Goal: Task Accomplishment & Management: Manage account settings

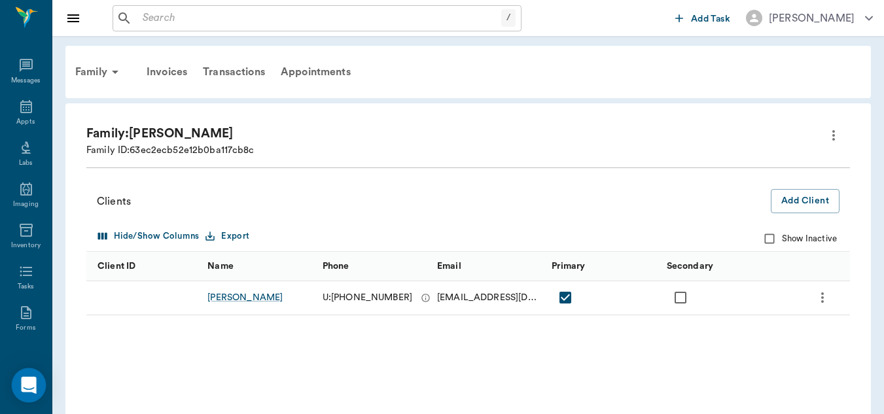
click at [28, 385] on icon "Open Intercom Messenger" at bounding box center [28, 385] width 15 height 17
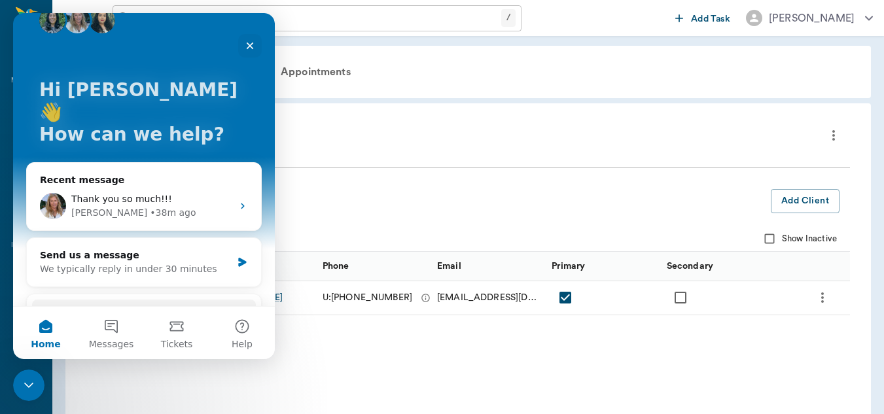
scroll to position [34, 0]
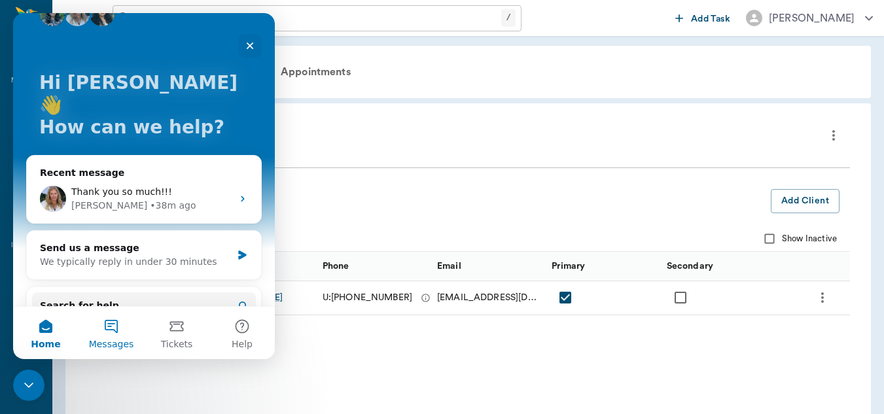
click at [109, 325] on button "Messages" at bounding box center [110, 333] width 65 height 52
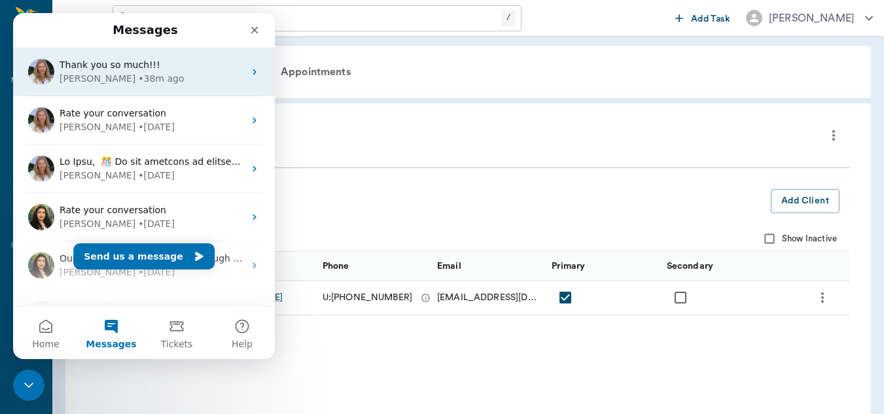
click at [156, 78] on div "[PERSON_NAME] • 38m ago" at bounding box center [152, 79] width 184 height 14
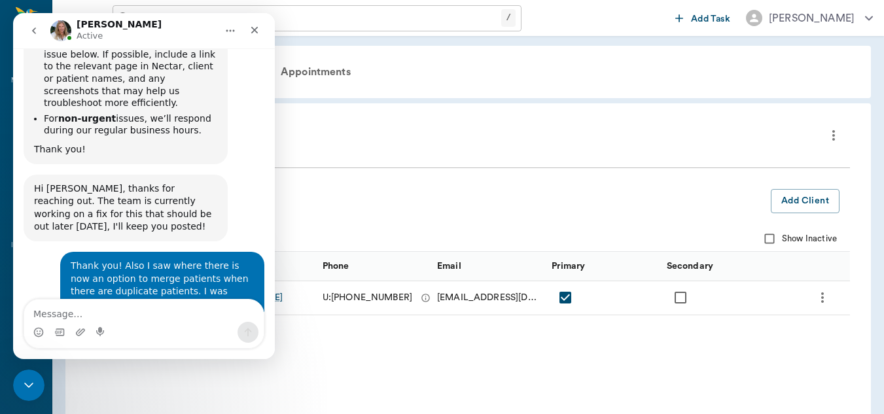
scroll to position [8927, 0]
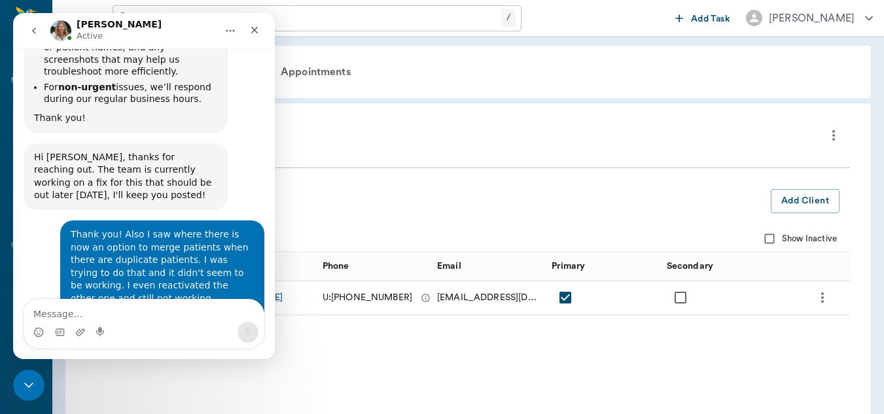
drag, startPoint x: 271, startPoint y: 302, endPoint x: 274, endPoint y: 248, distance: 54.4
click at [274, 248] on div "Ask us anything, or share your feedback. [DATE] Good afternoon, this is [PERSON…" at bounding box center [144, 203] width 262 height 311
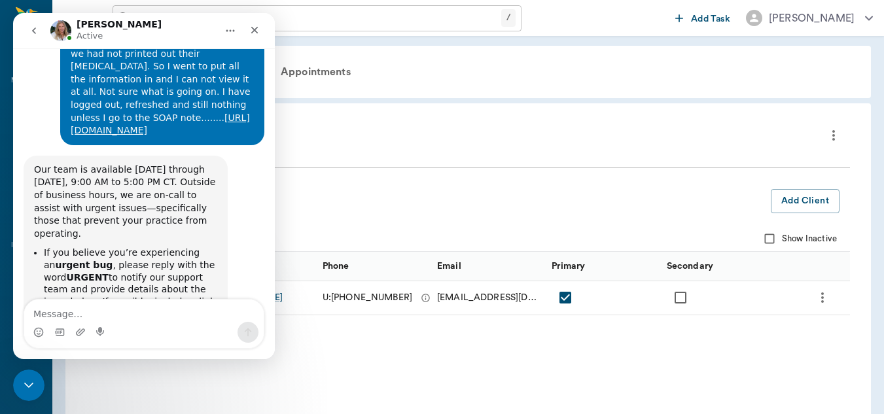
scroll to position [8544, 0]
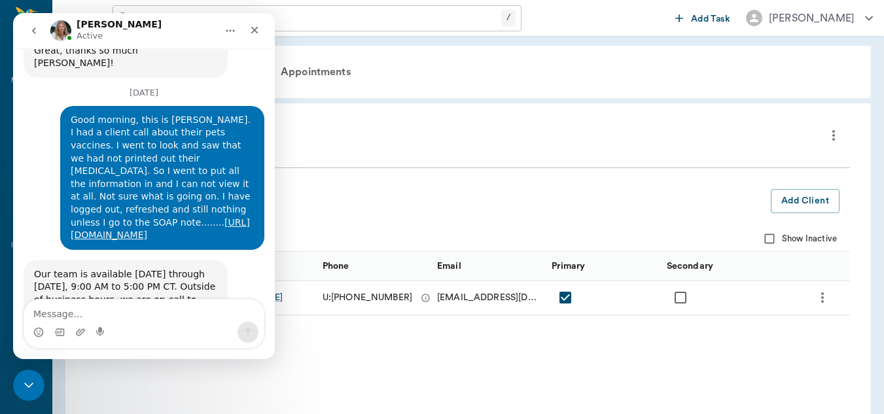
click at [271, 48] on nav "Alana Active" at bounding box center [144, 30] width 262 height 35
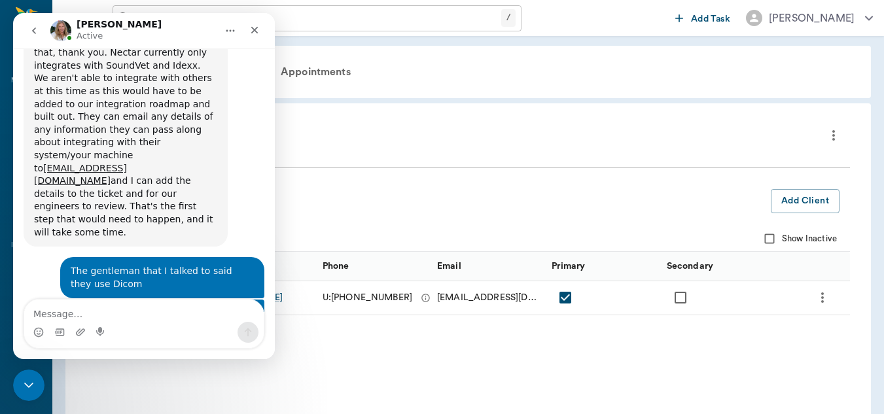
scroll to position [7926, 0]
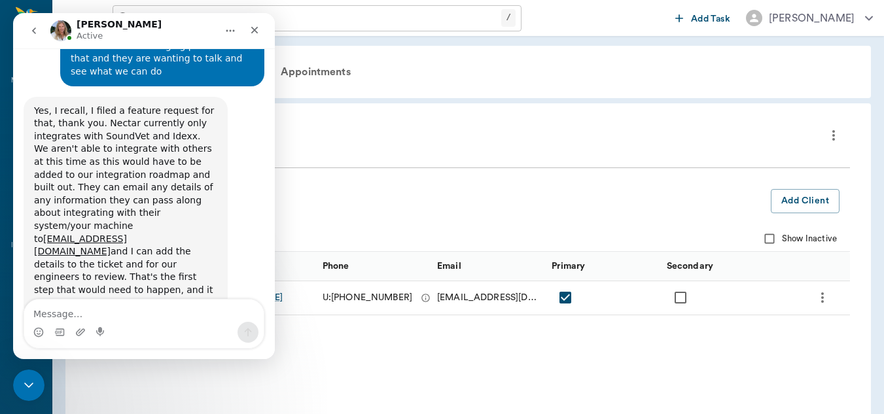
drag, startPoint x: 212, startPoint y: 79, endPoint x: 216, endPoint y: 53, distance: 26.6
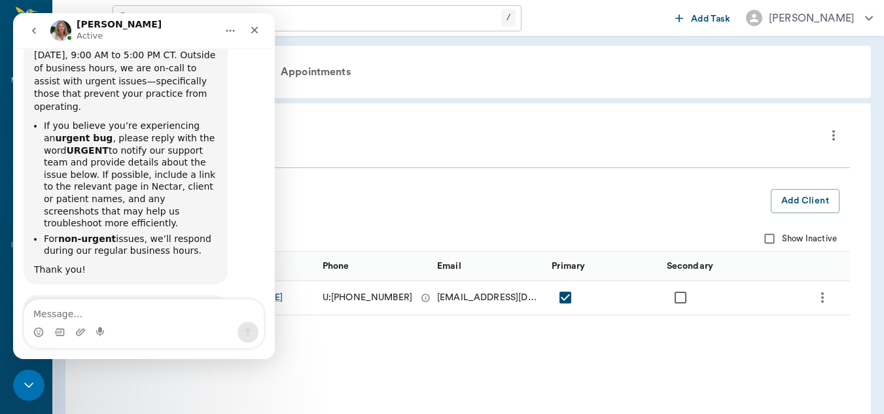
scroll to position [8800, 0]
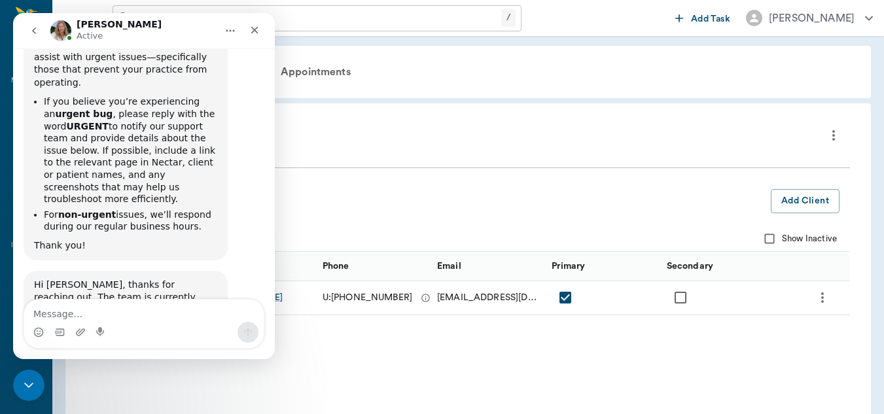
click at [35, 29] on icon "go back" at bounding box center [34, 30] width 4 height 7
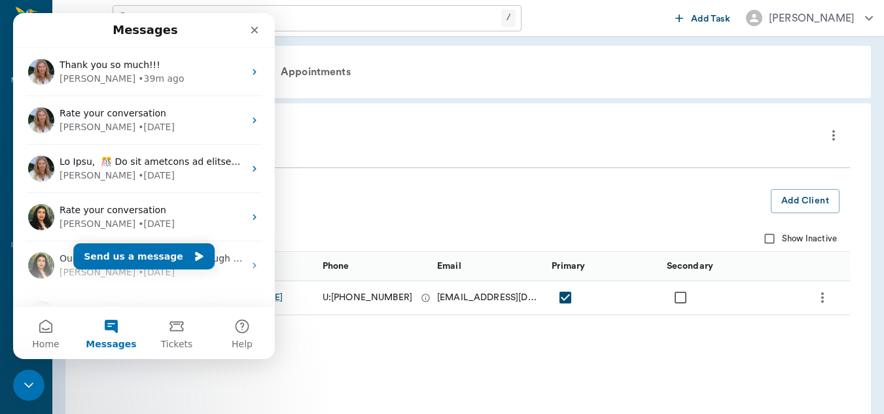
scroll to position [0, 0]
click at [254, 34] on icon "Close" at bounding box center [254, 30] width 10 height 10
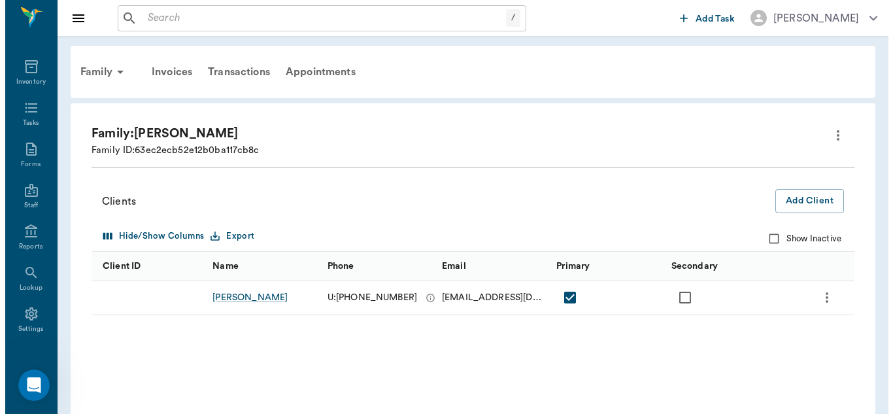
scroll to position [175, 0]
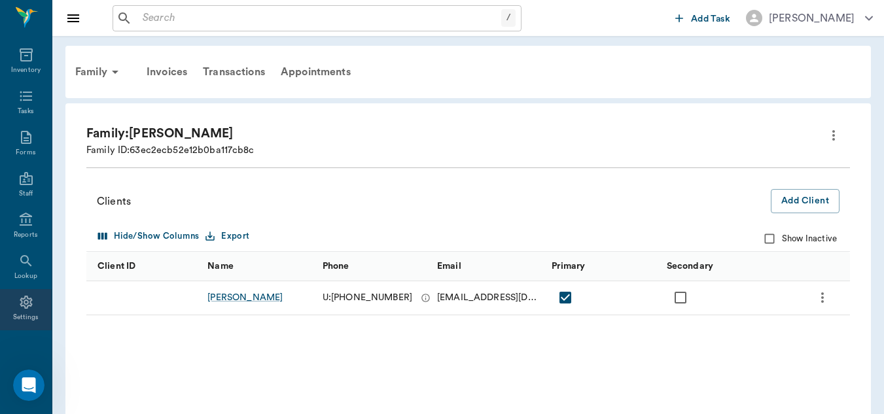
click at [26, 301] on icon at bounding box center [26, 302] width 12 height 13
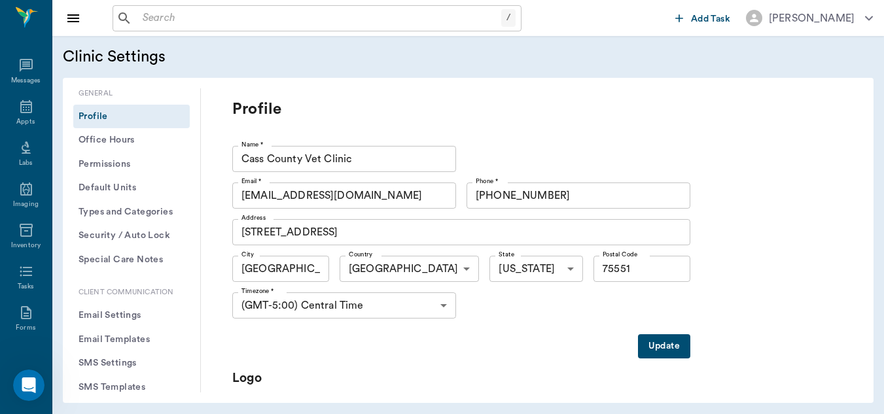
type input "75551"
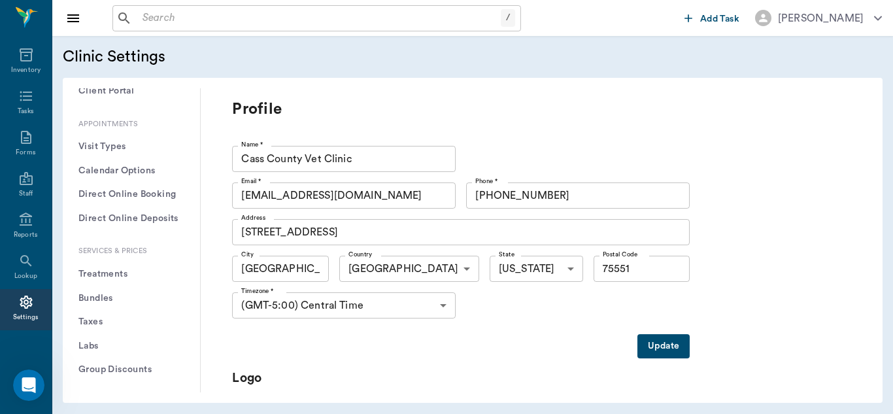
scroll to position [330, 0]
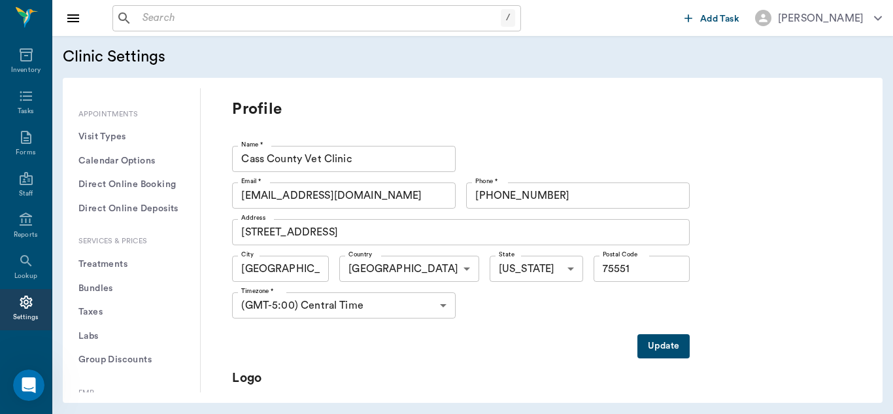
click at [110, 269] on button "Treatments" at bounding box center [131, 264] width 116 height 24
click at [113, 260] on button "Treatments" at bounding box center [131, 264] width 116 height 24
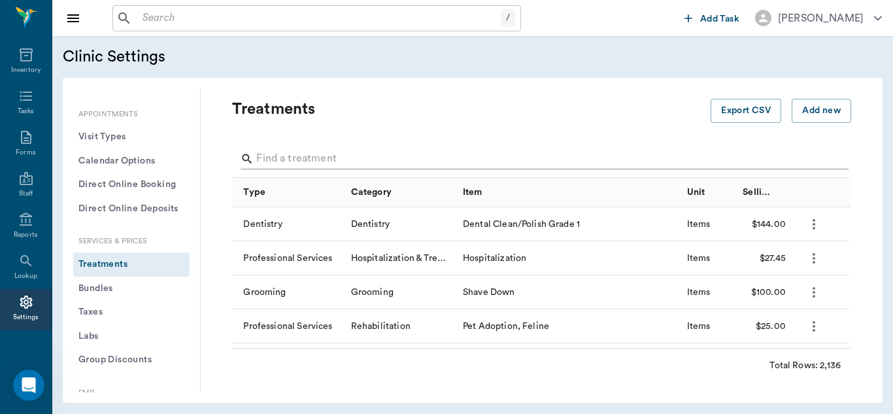
click at [303, 159] on input "Search" at bounding box center [542, 158] width 573 height 21
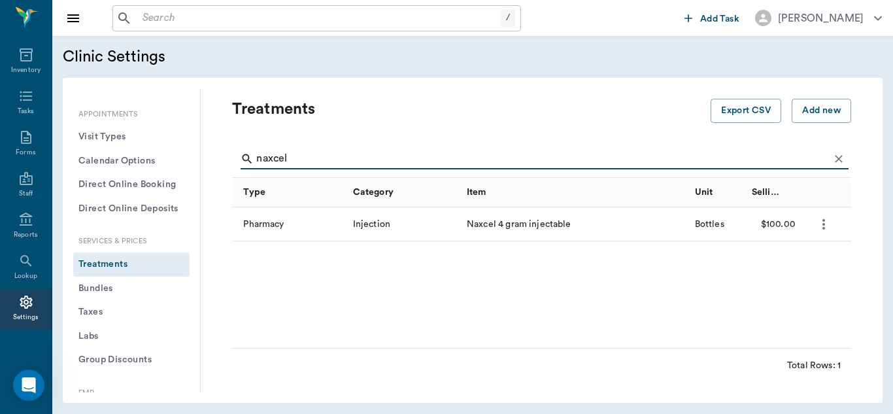
type input "naxcel"
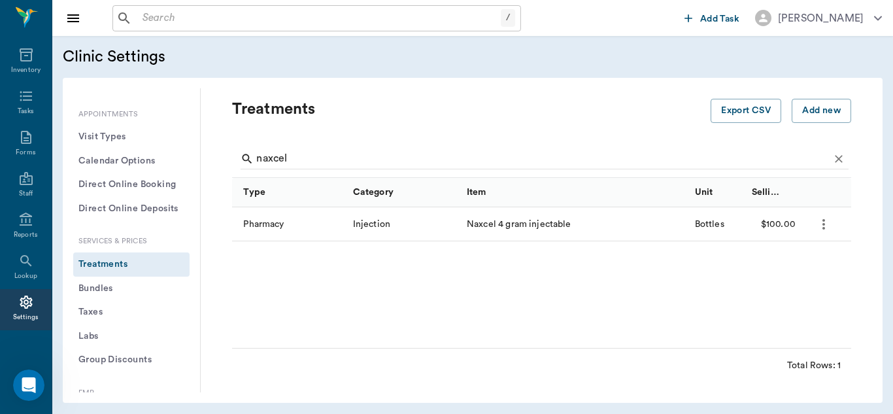
click at [825, 222] on icon "more" at bounding box center [824, 224] width 16 height 16
click at [793, 260] on p "Edit Treatment" at bounding box center [789, 260] width 71 height 16
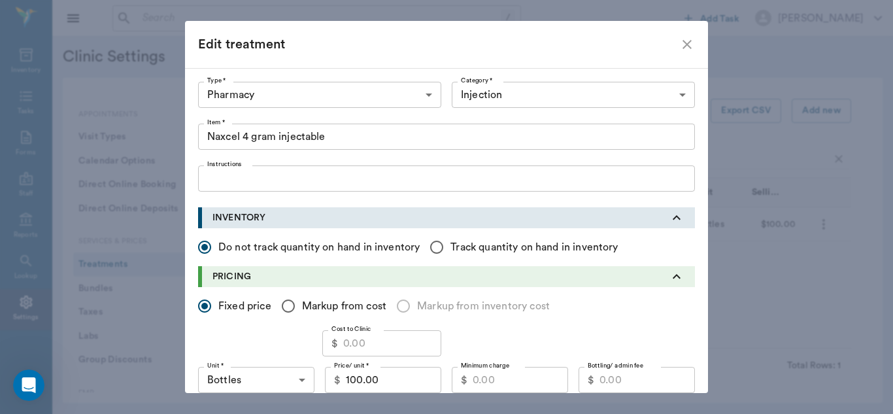
click at [356, 346] on input "Cost to Clinic" at bounding box center [392, 343] width 98 height 26
type input "92.82"
click at [371, 386] on input "100.00" at bounding box center [393, 380] width 95 height 26
type input "115.00"
click at [502, 378] on input "Minimum charge" at bounding box center [520, 380] width 95 height 26
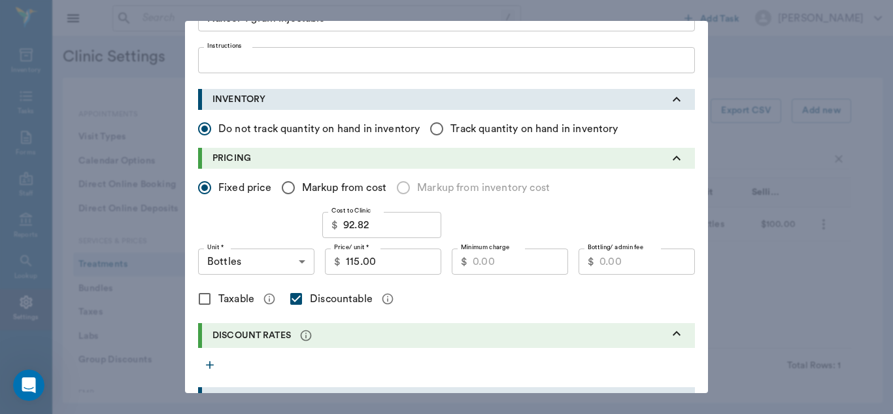
scroll to position [124, 0]
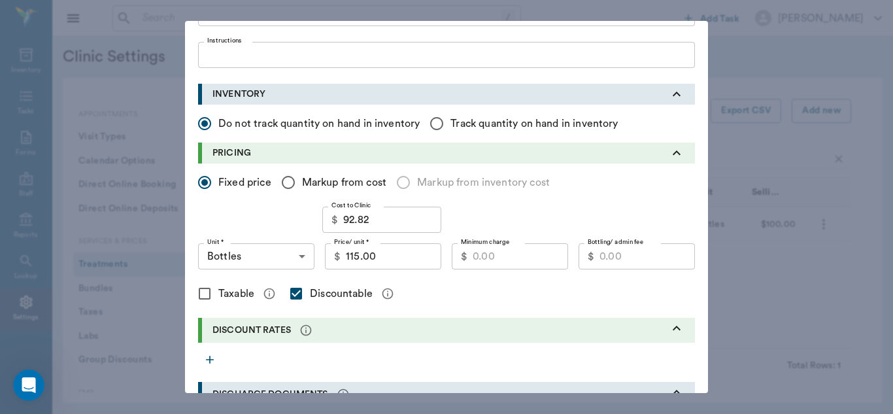
click at [500, 260] on input "Minimum charge" at bounding box center [520, 256] width 95 height 26
type input "102.95"
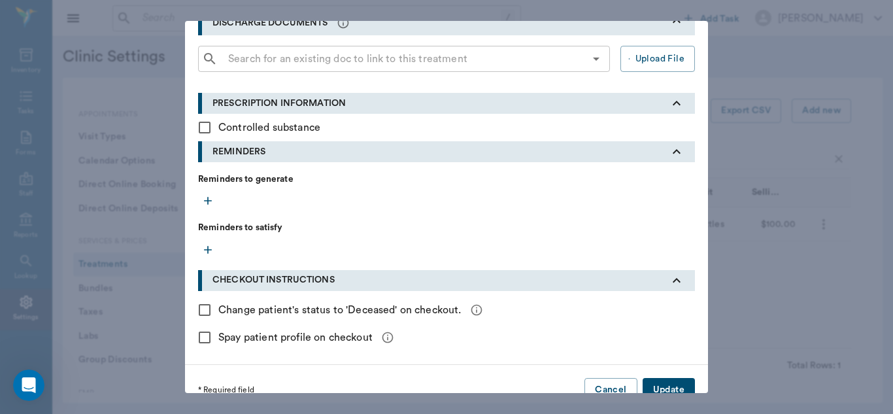
scroll to position [517, 0]
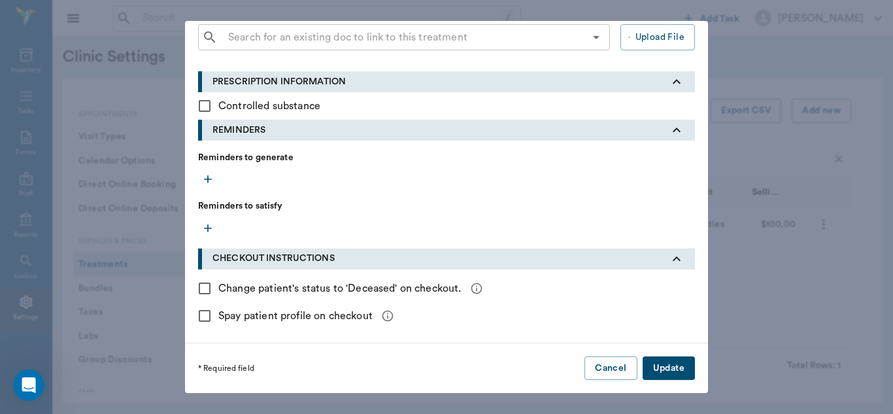
click at [669, 371] on button "Update" at bounding box center [669, 368] width 52 height 24
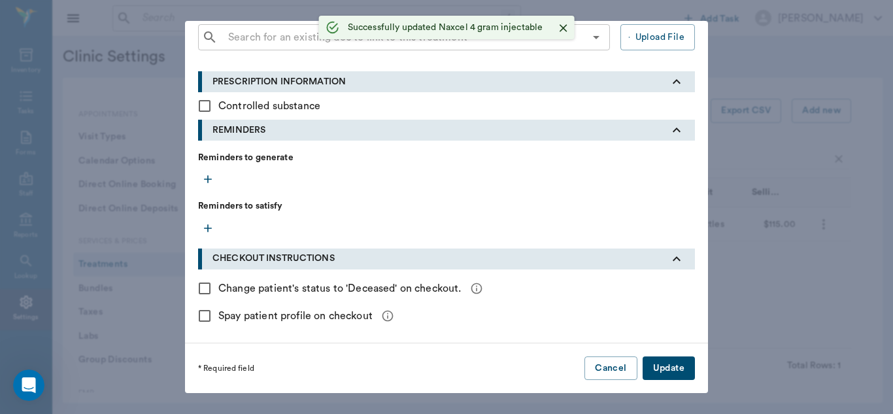
checkbox input "false"
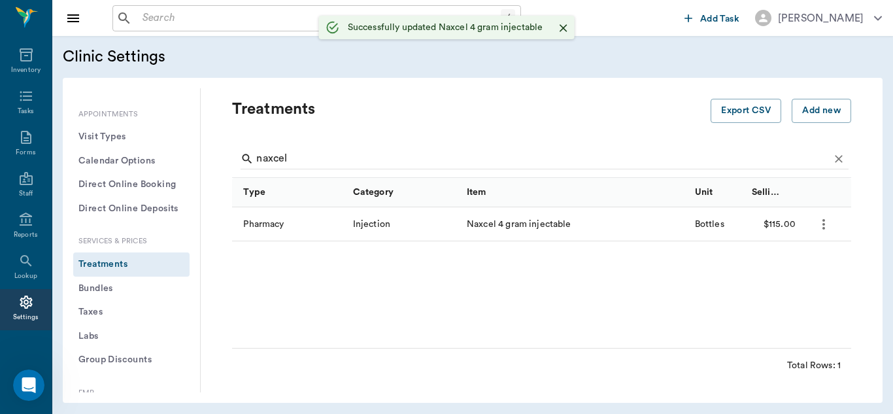
scroll to position [340, 0]
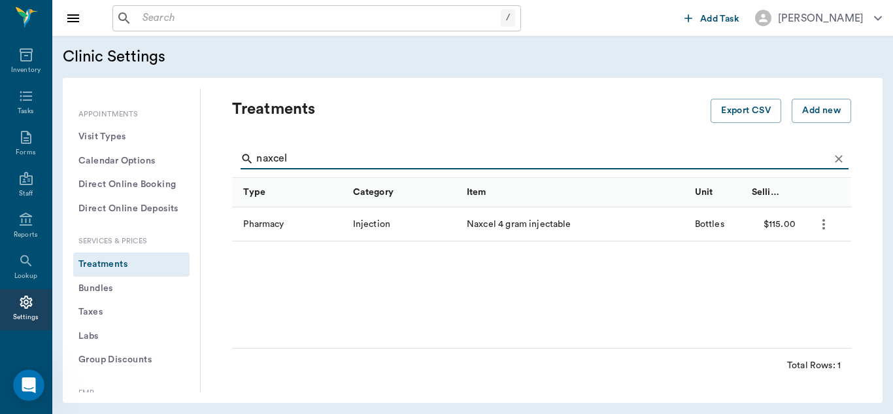
click at [324, 160] on input "naxcel" at bounding box center [542, 158] width 573 height 21
type input "n"
type input "zymox"
click at [826, 226] on icon "more" at bounding box center [824, 224] width 16 height 16
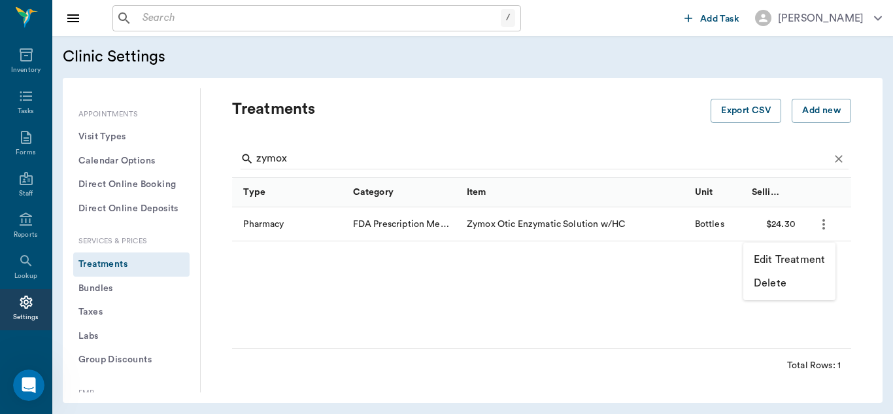
click at [778, 257] on p "Edit Treatment" at bounding box center [789, 260] width 71 height 16
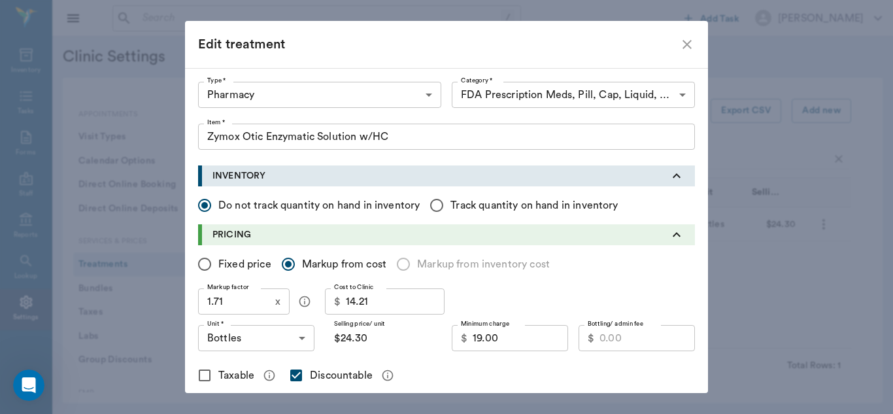
click at [378, 338] on input "$24.30" at bounding box center [383, 338] width 116 height 26
click at [360, 338] on input "$24.30" at bounding box center [383, 338] width 116 height 26
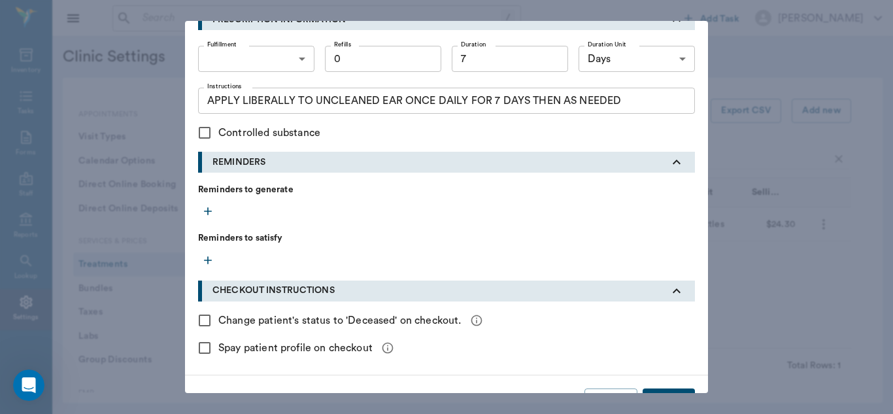
scroll to position [569, 0]
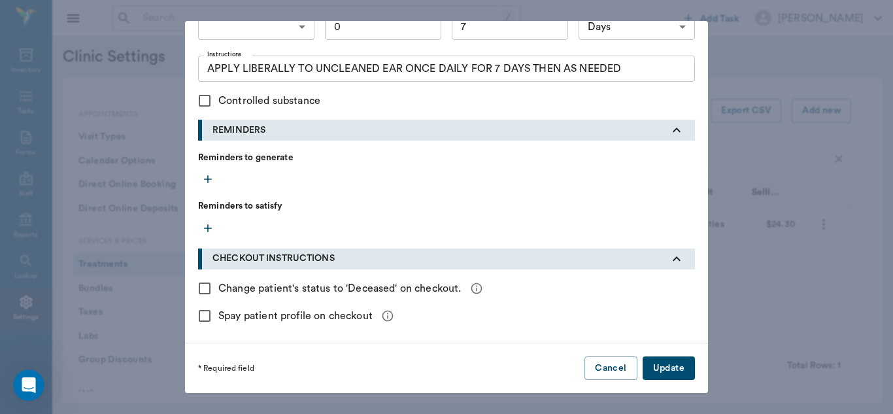
click at [672, 364] on button "Update" at bounding box center [669, 368] width 52 height 24
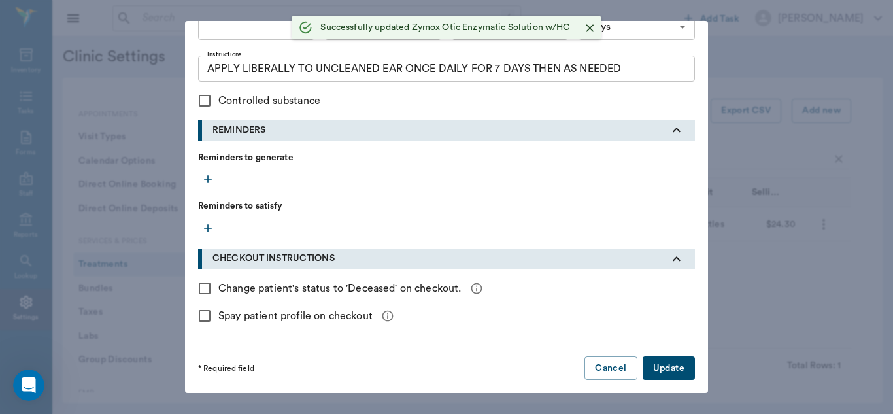
radio input "true"
checkbox input "false"
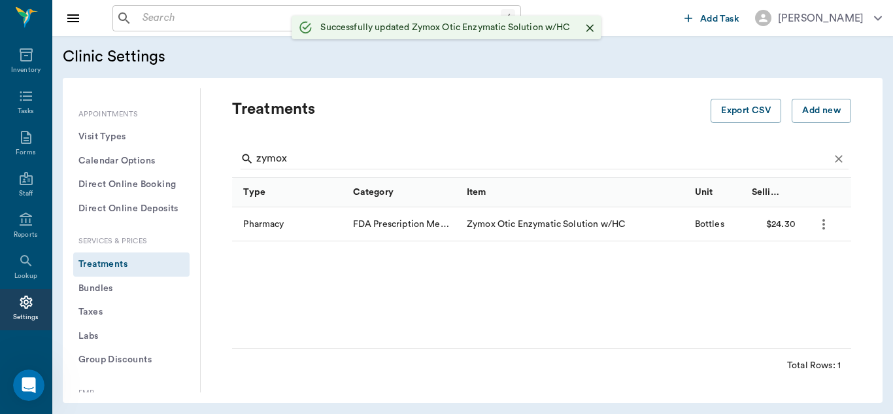
scroll to position [339, 0]
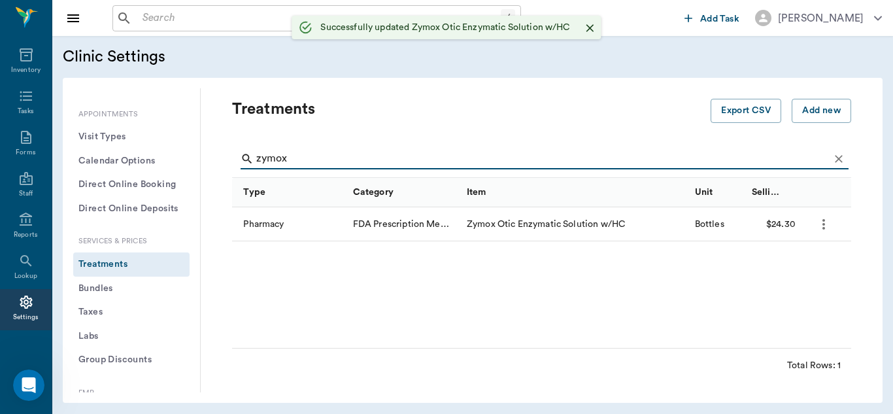
click at [292, 162] on input "zymox" at bounding box center [542, 158] width 573 height 21
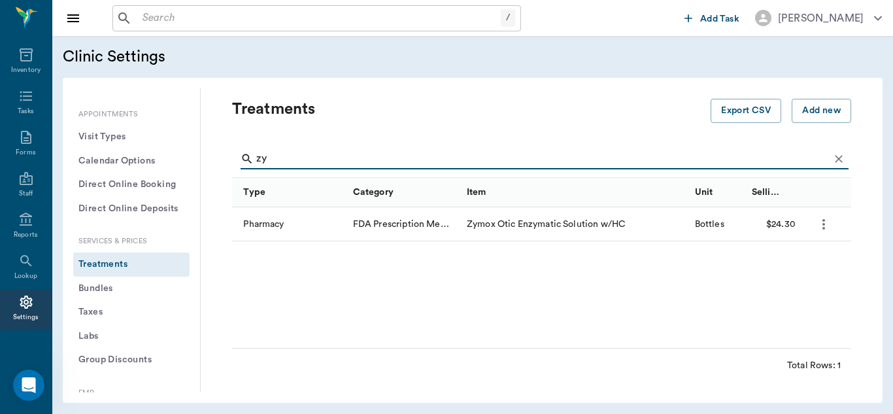
type input "z"
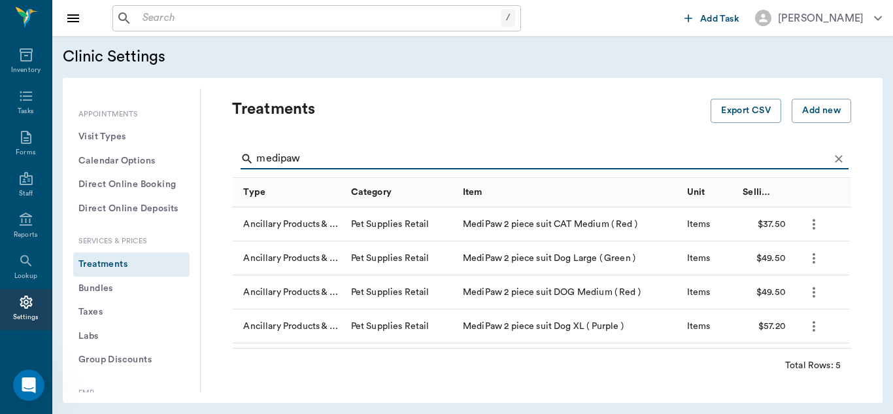
type input "medipaw"
click at [814, 292] on icon "more" at bounding box center [814, 292] width 3 height 10
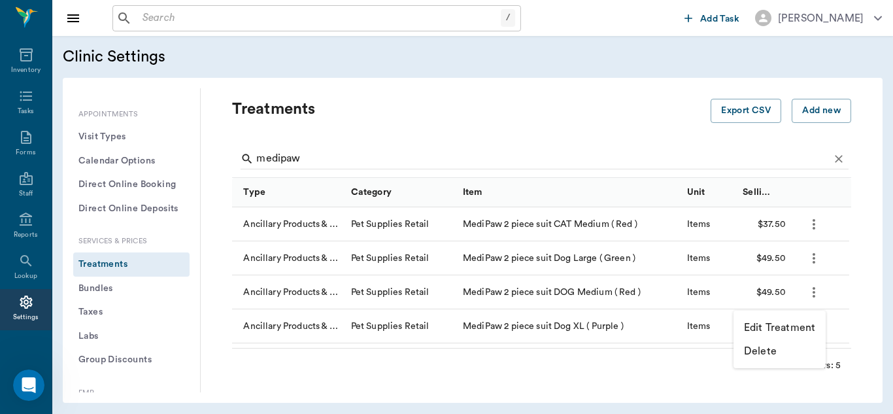
click at [784, 328] on p "Edit Treatment" at bounding box center [779, 328] width 71 height 16
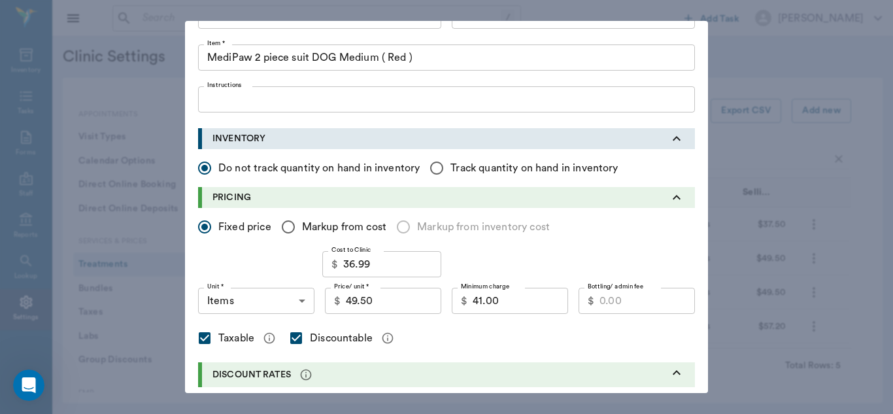
scroll to position [84, 0]
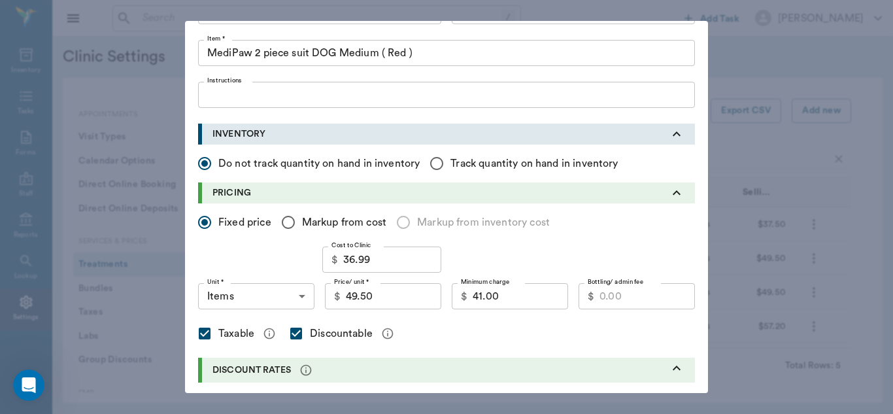
click at [379, 294] on input "49.50" at bounding box center [393, 296] width 95 height 26
type input "50.50"
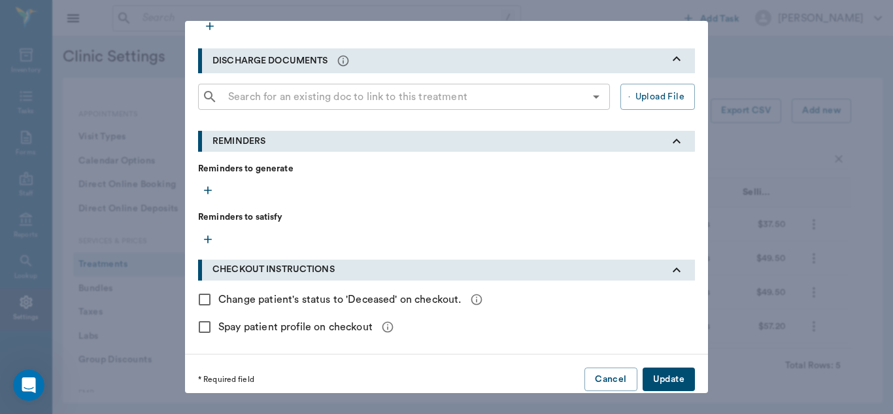
scroll to position [468, 0]
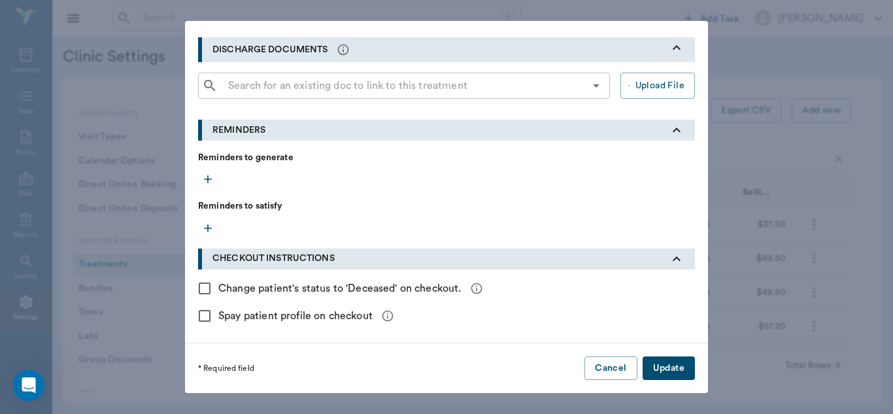
click at [669, 368] on button "Update" at bounding box center [669, 368] width 52 height 24
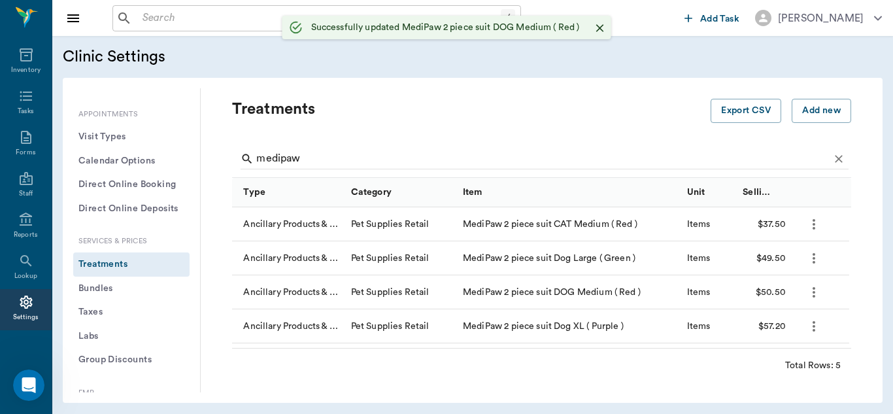
checkbox input "false"
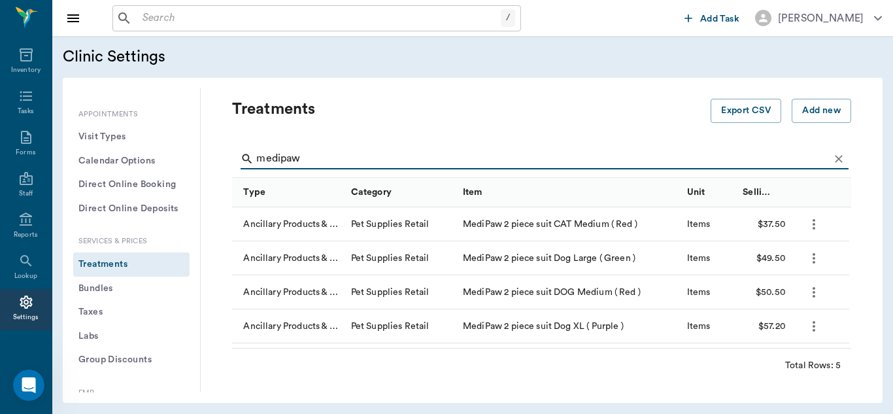
click at [312, 152] on input "medipaw" at bounding box center [542, 158] width 573 height 21
type input "m"
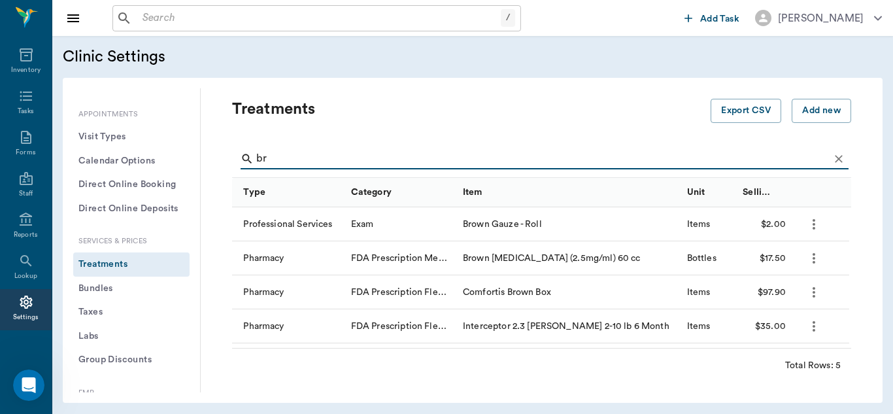
type input "b"
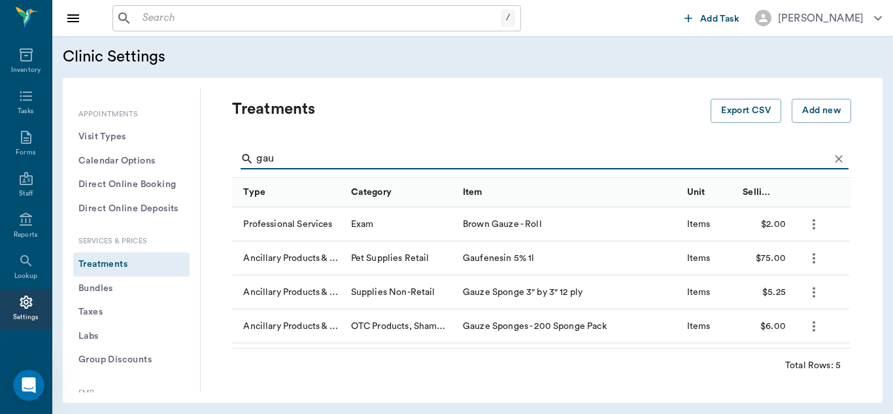
type input "gau"
click at [820, 222] on icon "more" at bounding box center [814, 224] width 16 height 16
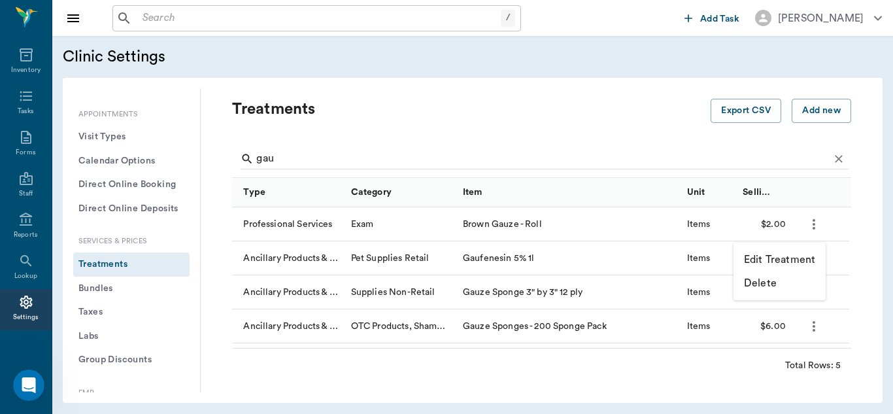
click at [777, 261] on p "Edit Treatment" at bounding box center [779, 260] width 71 height 16
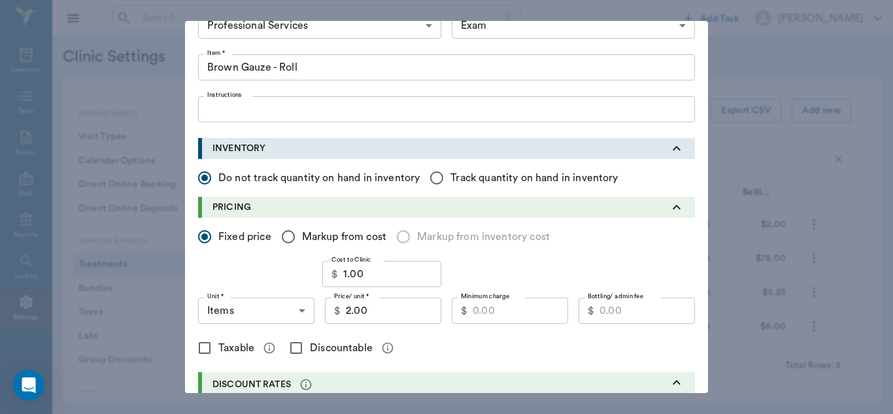
scroll to position [82, 0]
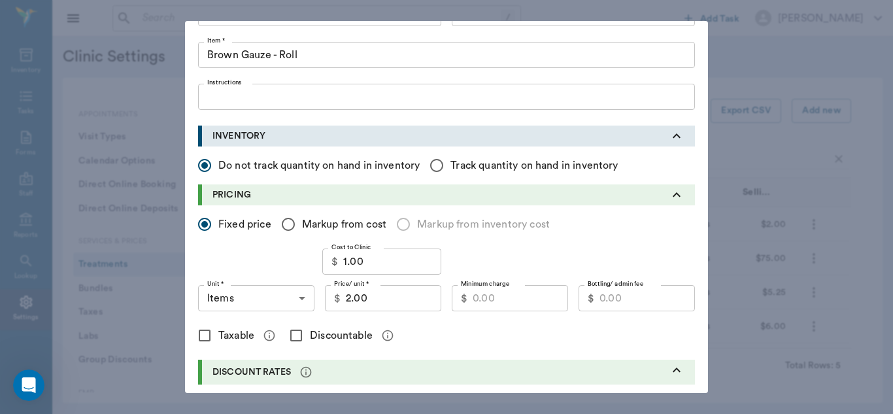
click at [296, 338] on input "Discountable" at bounding box center [296, 335] width 27 height 27
checkbox input "true"
click at [493, 300] on input "Minimum charge" at bounding box center [520, 298] width 95 height 26
type input "1.20"
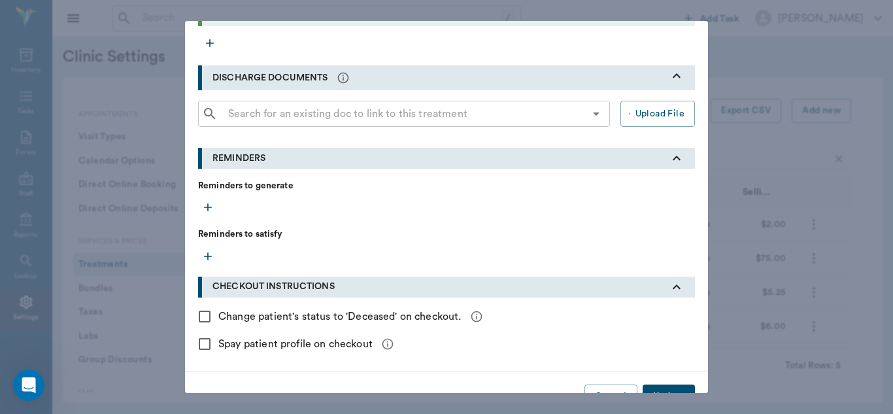
scroll to position [468, 0]
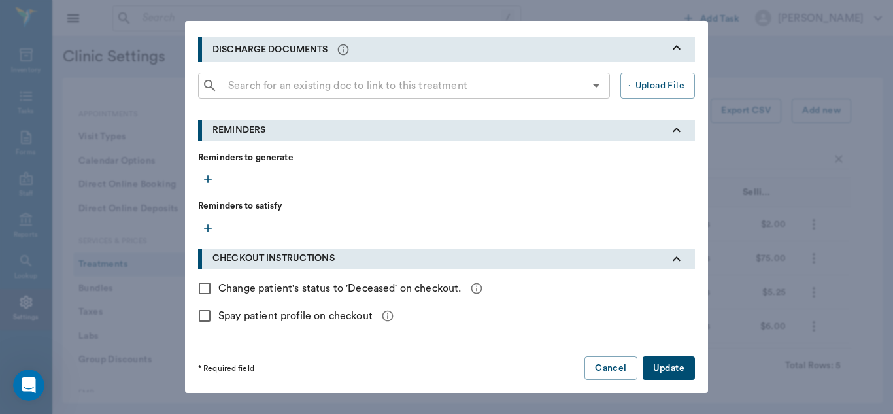
click at [665, 362] on button "Update" at bounding box center [669, 368] width 52 height 24
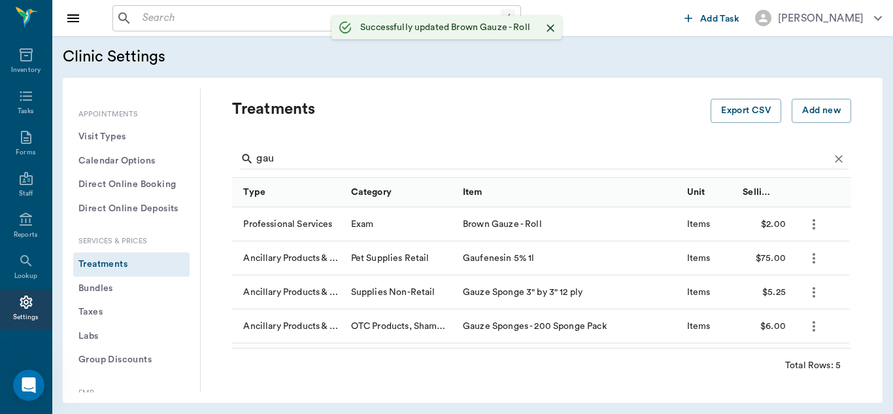
scroll to position [0, 0]
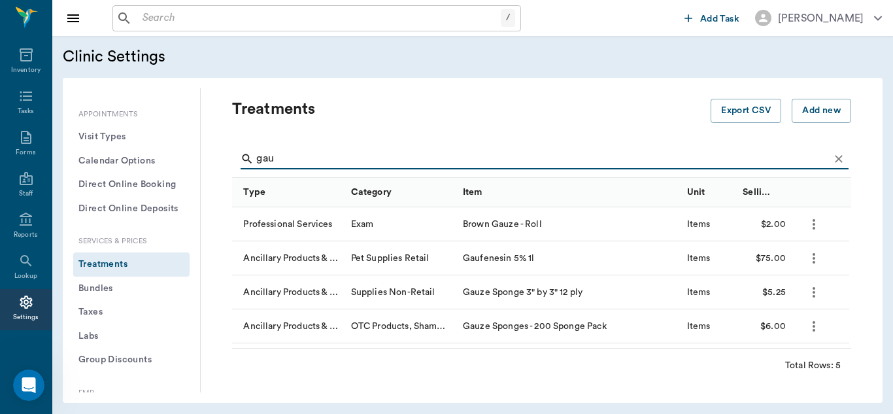
click at [313, 161] on input "gau" at bounding box center [542, 158] width 573 height 21
type input "g"
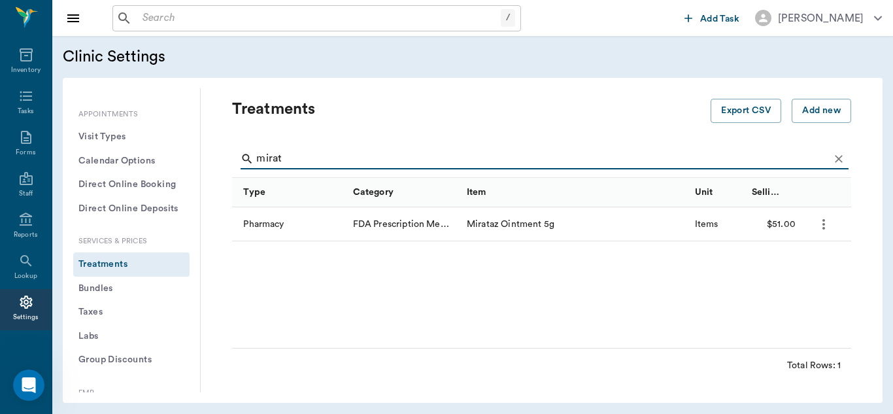
type input "mirat"
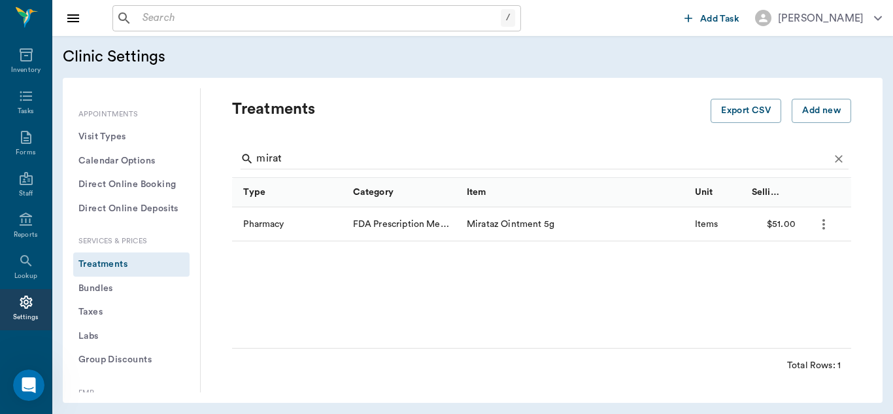
click at [825, 226] on icon "more" at bounding box center [824, 224] width 16 height 16
click at [778, 258] on p "Edit Treatment" at bounding box center [789, 260] width 71 height 16
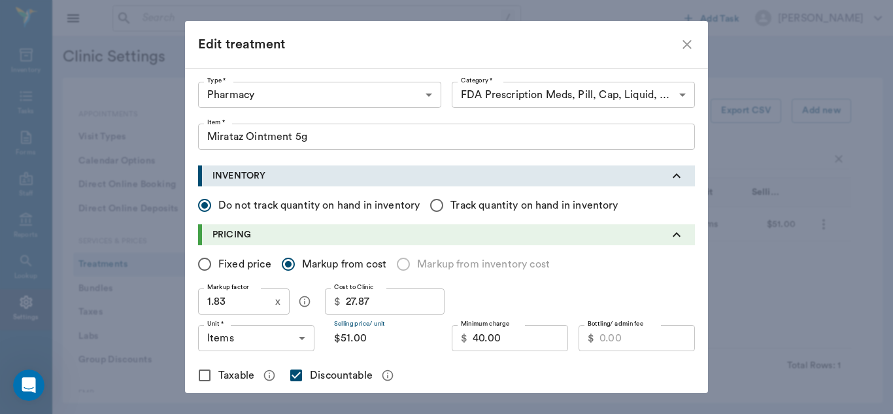
click at [366, 341] on input "$51.00" at bounding box center [383, 338] width 116 height 26
click at [201, 262] on input "Fixed price" at bounding box center [204, 264] width 27 height 27
radio input "true"
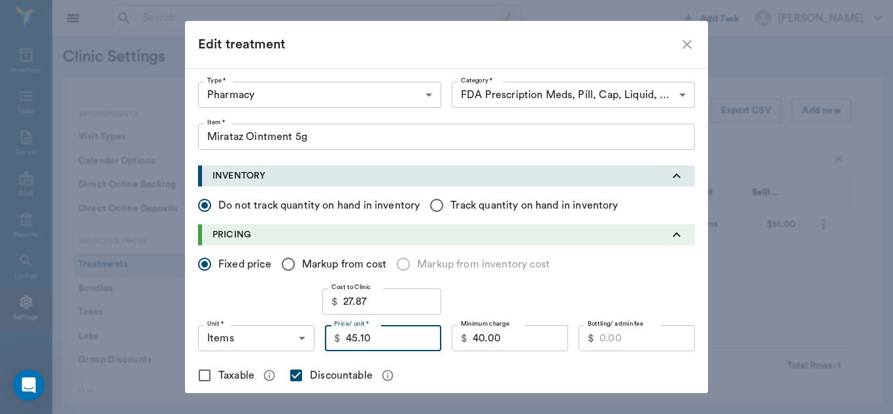
click at [383, 338] on input "45.10" at bounding box center [393, 338] width 95 height 26
type input "48.75"
click at [504, 338] on input "40.00" at bounding box center [520, 338] width 95 height 26
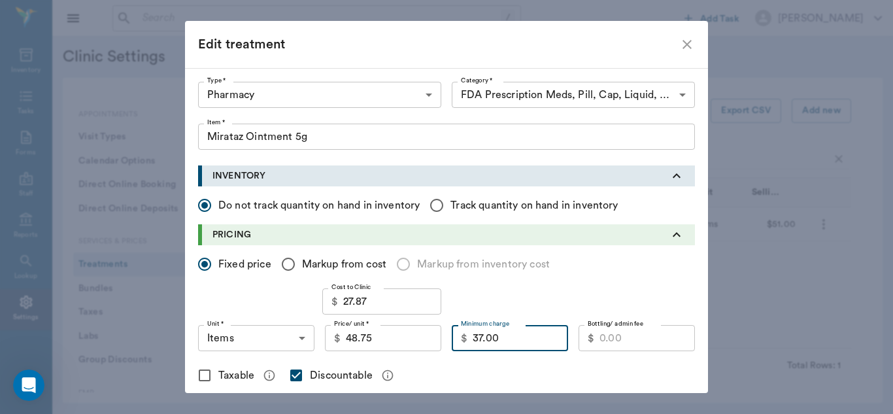
type input "37.00"
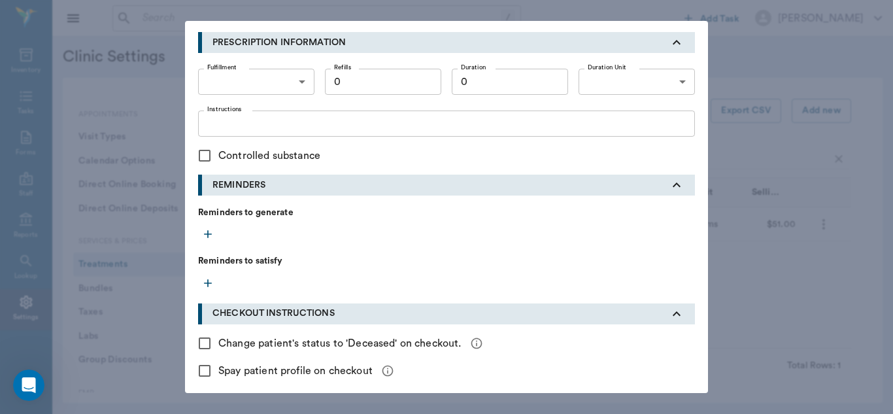
scroll to position [569, 0]
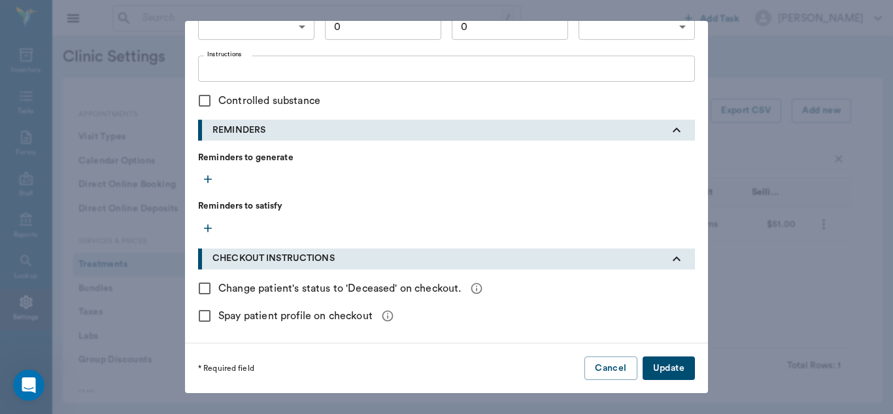
click at [663, 368] on button "Update" at bounding box center [669, 368] width 52 height 24
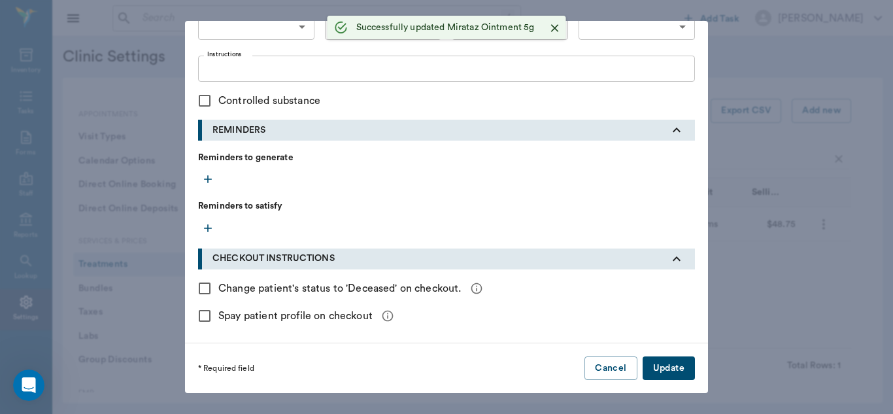
checkbox input "false"
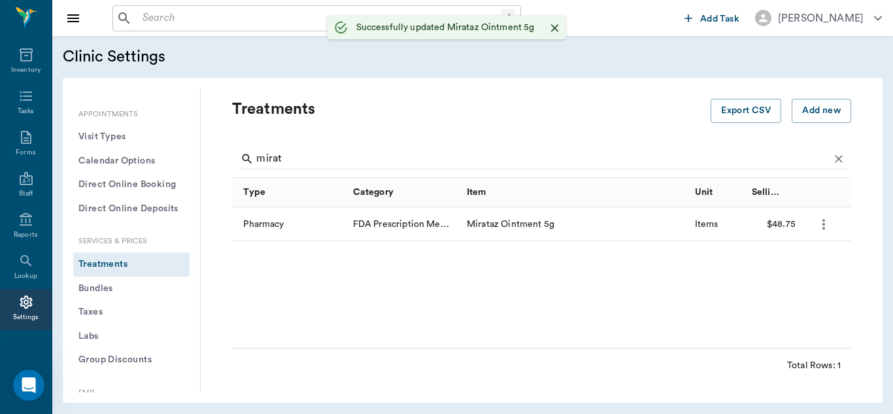
scroll to position [339, 0]
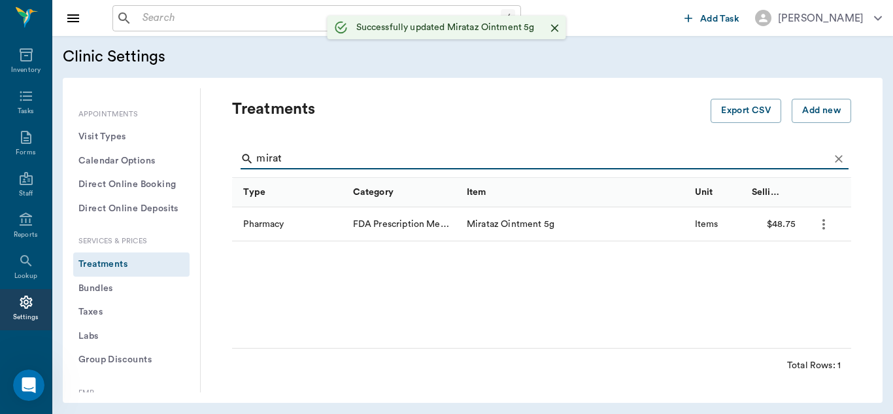
click at [327, 158] on input "mirat" at bounding box center [542, 158] width 573 height 21
type input "m"
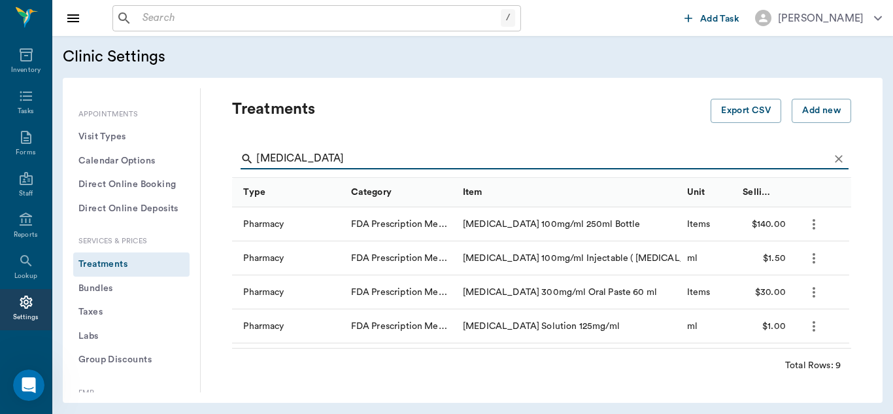
type input "[MEDICAL_DATA]"
click at [816, 226] on icon "more" at bounding box center [814, 224] width 16 height 16
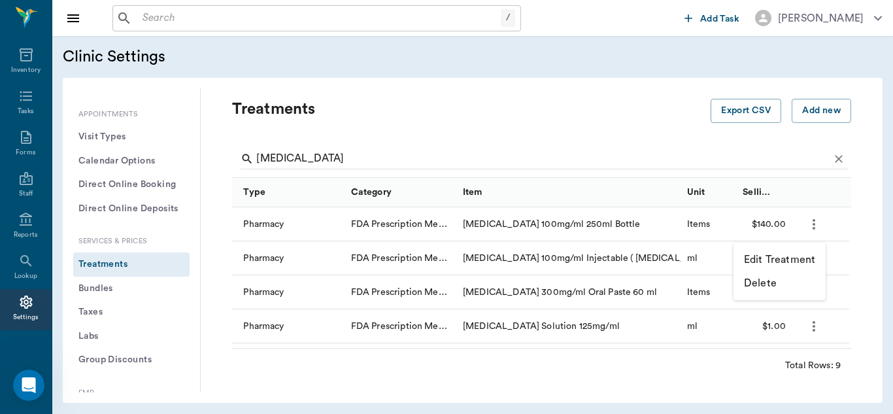
click at [785, 254] on p "Edit Treatment" at bounding box center [779, 260] width 71 height 16
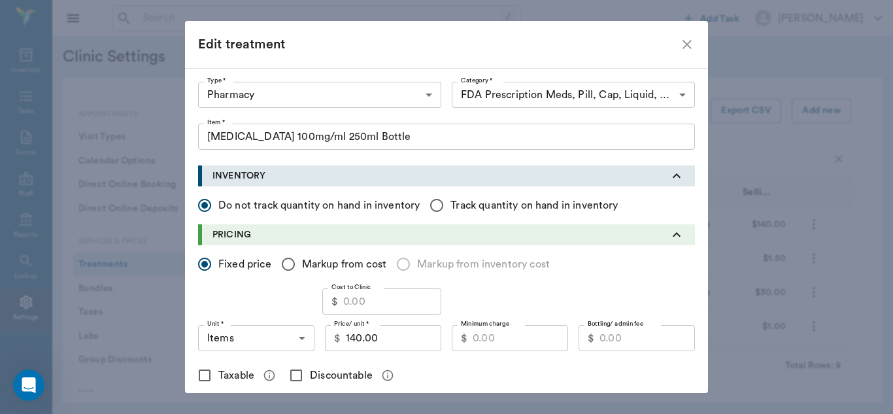
click at [375, 300] on input "Cost to Clinic" at bounding box center [392, 301] width 98 height 26
type input "43.11"
click at [379, 339] on input "140.00" at bounding box center [393, 338] width 95 height 26
type input "120.25"
click at [496, 339] on input "Minimum charge" at bounding box center [520, 338] width 95 height 26
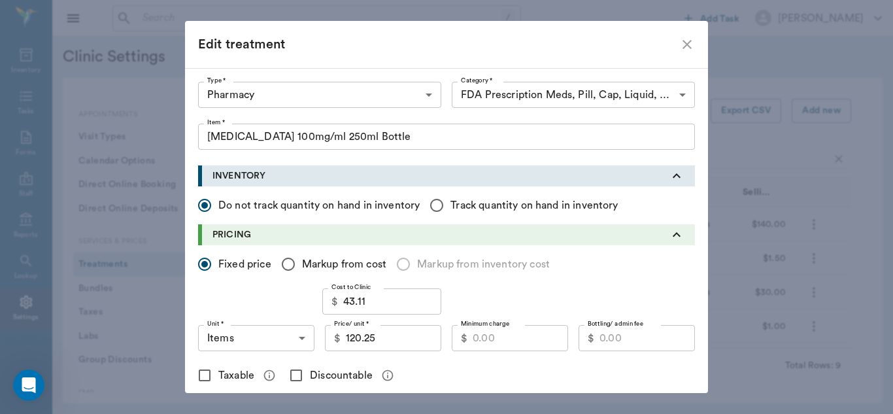
click at [295, 375] on input "Discountable" at bounding box center [296, 375] width 27 height 27
checkbox input "true"
click at [493, 339] on input "Minimum charge" at bounding box center [520, 338] width 95 height 26
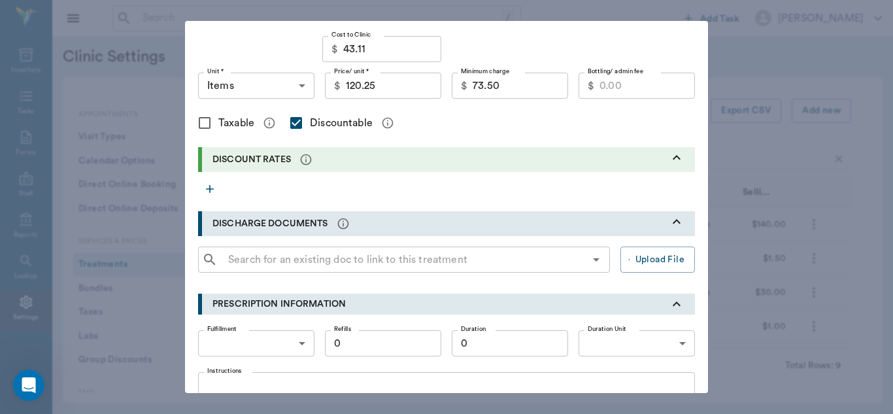
scroll to position [258, 0]
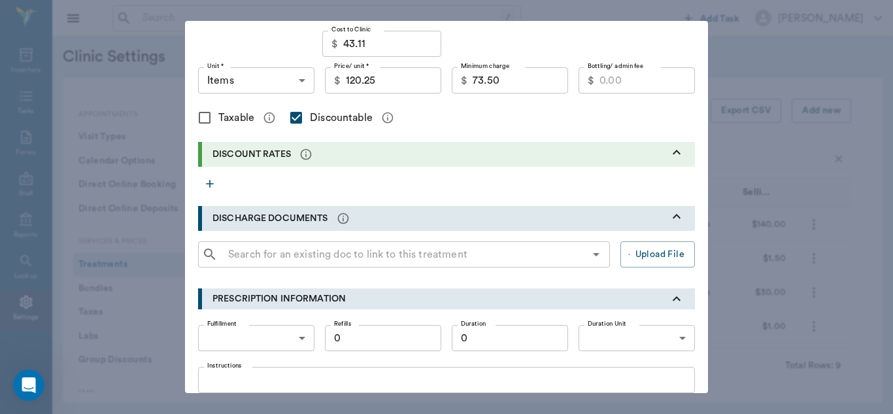
click at [498, 85] on input "73.50" at bounding box center [520, 80] width 95 height 26
type input "80.00"
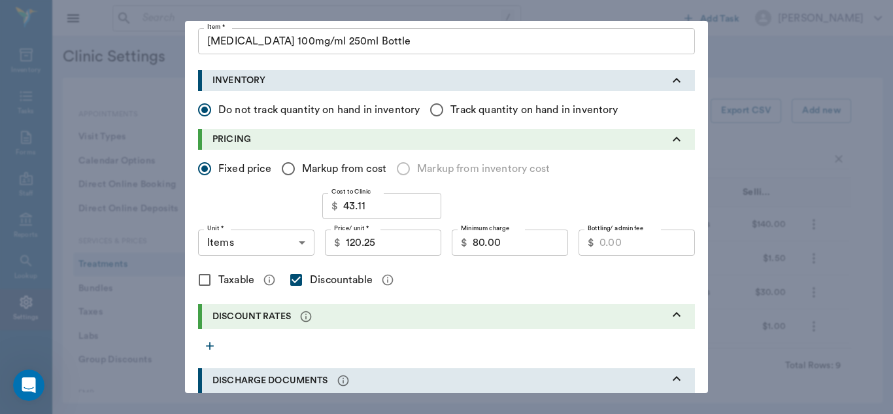
scroll to position [90, 0]
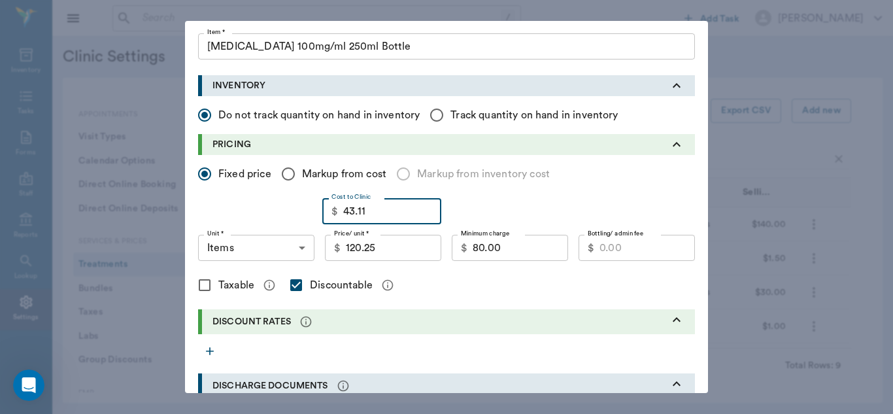
click at [374, 207] on input "43.11" at bounding box center [392, 211] width 98 height 26
type input "86.23"
click at [516, 256] on input "80.00" at bounding box center [520, 248] width 95 height 26
click at [299, 247] on body "/ ​ Add Task [PERSON_NAME] Nectar Messages Appts Labs Imaging Inventory Tasks F…" at bounding box center [446, 207] width 893 height 414
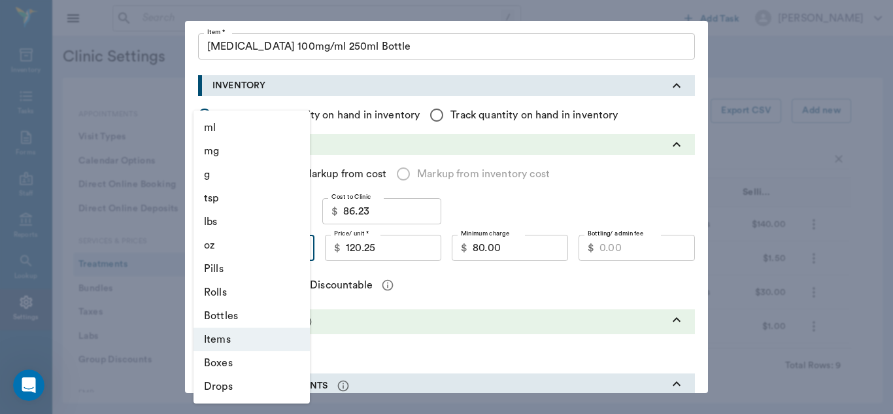
click at [236, 320] on li "Bottles" at bounding box center [252, 316] width 116 height 24
type input "BOTTLES"
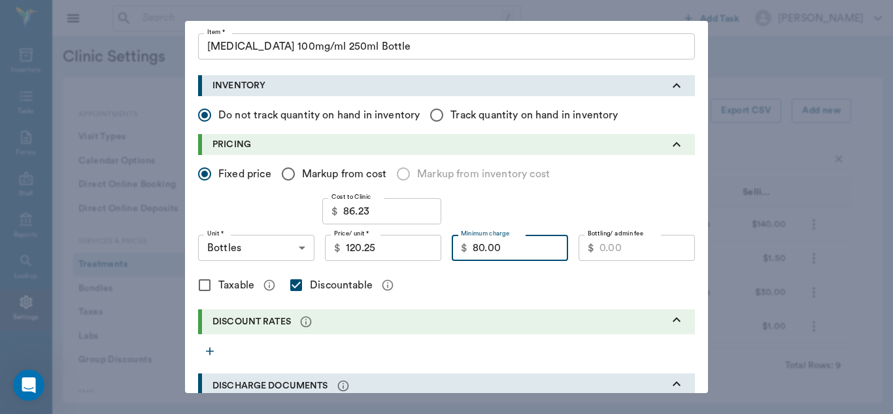
click at [518, 247] on input "80.00" at bounding box center [520, 248] width 95 height 26
type input "8"
type input "1"
type input "9"
type input "100.25"
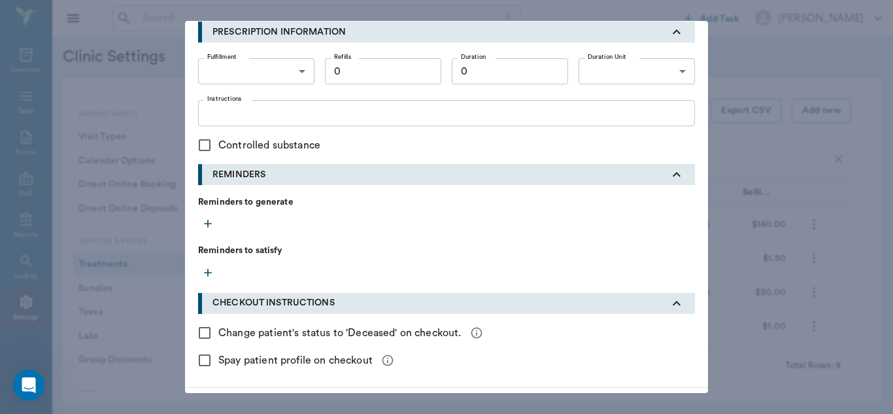
scroll to position [569, 0]
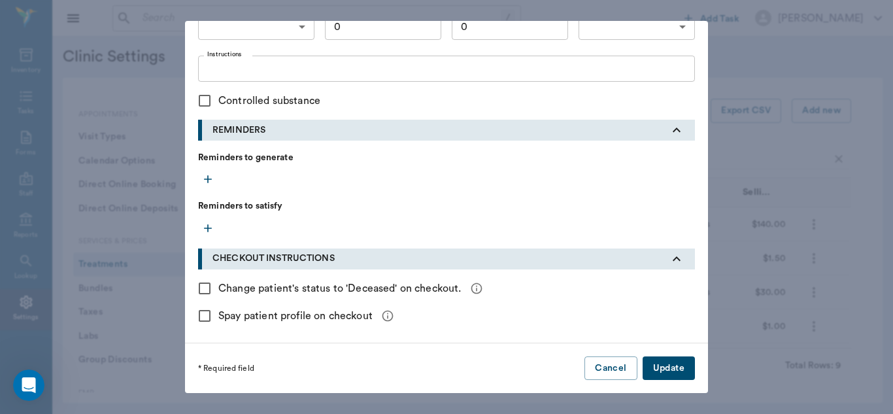
click at [659, 377] on button "Update" at bounding box center [669, 368] width 52 height 24
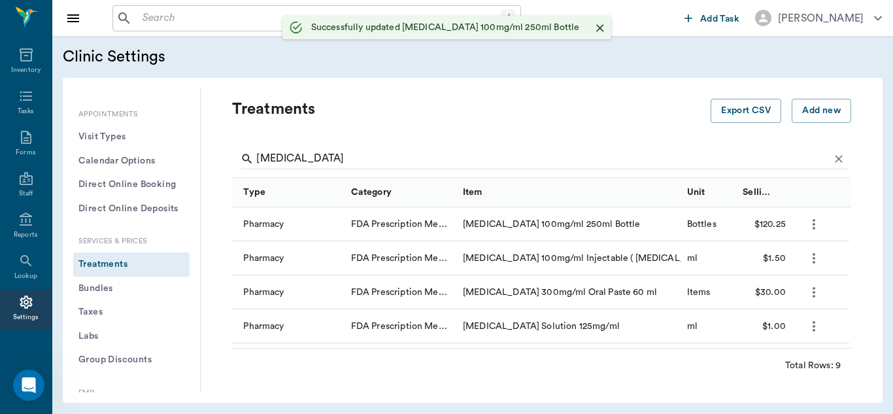
checkbox input "false"
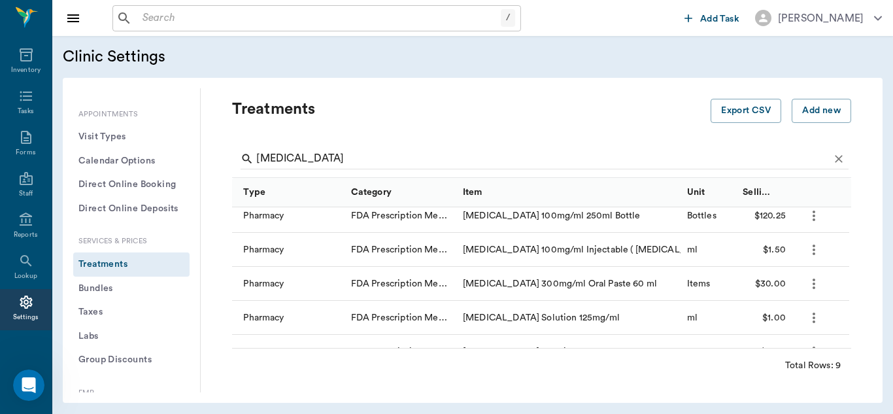
scroll to position [0, 0]
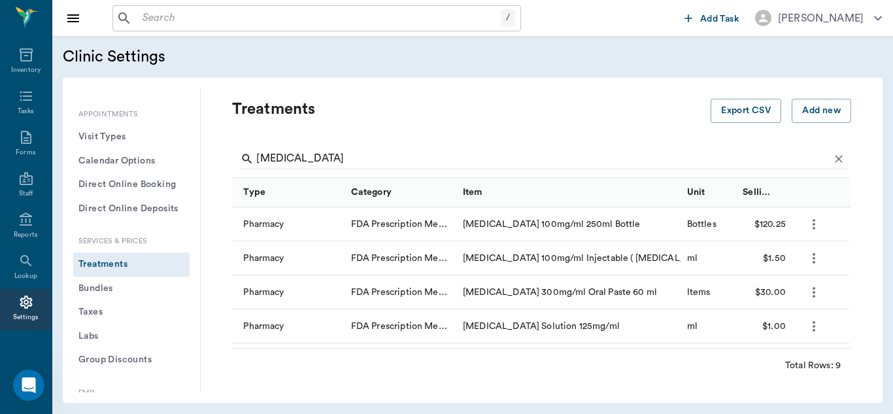
click at [811, 220] on icon "more" at bounding box center [814, 224] width 16 height 16
click at [782, 262] on p "Edit Treatment" at bounding box center [779, 260] width 71 height 16
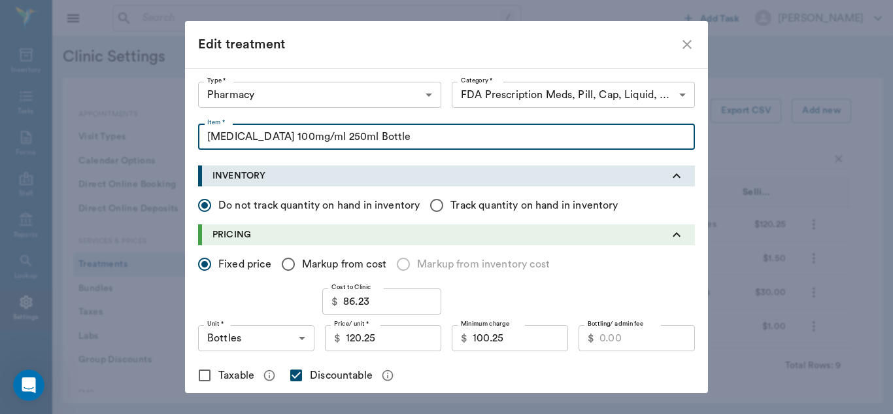
drag, startPoint x: 404, startPoint y: 137, endPoint x: 198, endPoint y: 134, distance: 206.0
click at [198, 134] on input "[MEDICAL_DATA] 100mg/ml 250ml Bottle" at bounding box center [446, 137] width 497 height 26
click at [657, 44] on div "Edit treatment" at bounding box center [438, 44] width 481 height 21
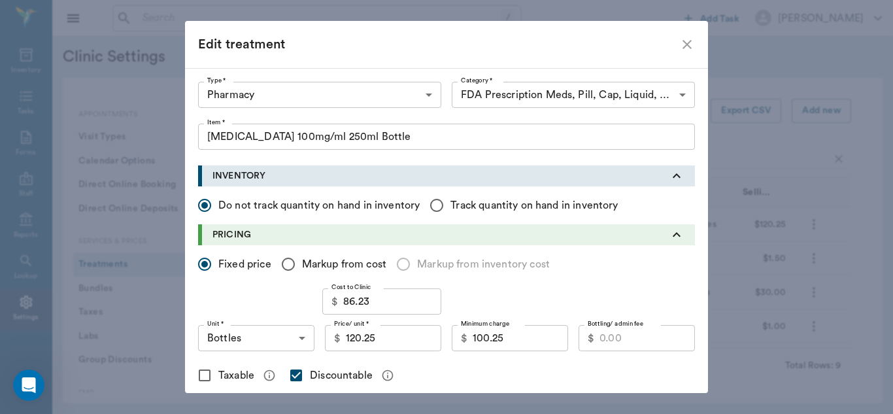
click at [688, 46] on icon "close" at bounding box center [688, 45] width 16 height 16
checkbox input "false"
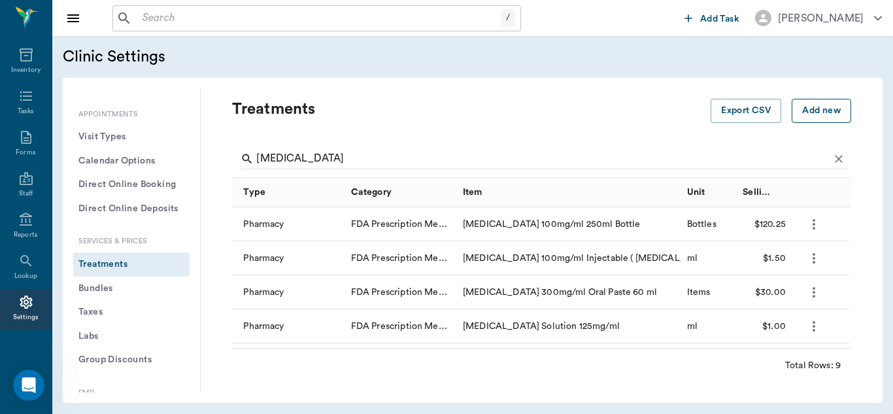
click at [820, 111] on button "Add new" at bounding box center [822, 111] width 60 height 24
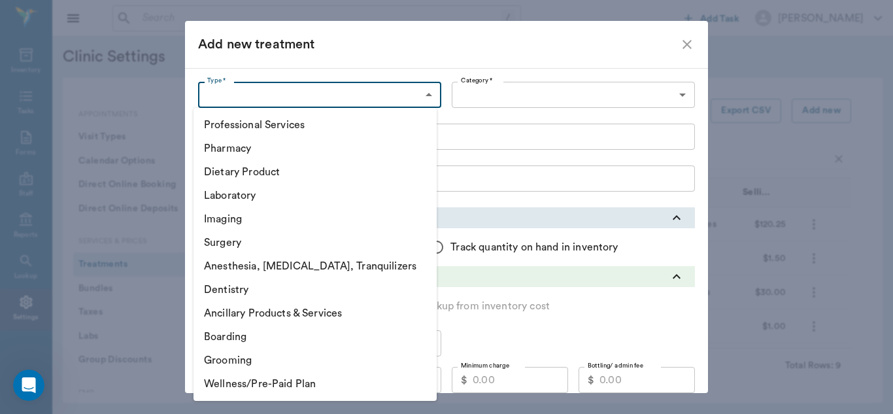
click at [428, 97] on body "/ ​ Add Task [PERSON_NAME] Nectar Messages Appts Labs Imaging Inventory Tasks F…" at bounding box center [446, 207] width 893 height 414
click at [246, 150] on li "Pharmacy" at bounding box center [315, 149] width 243 height 24
type input "5100"
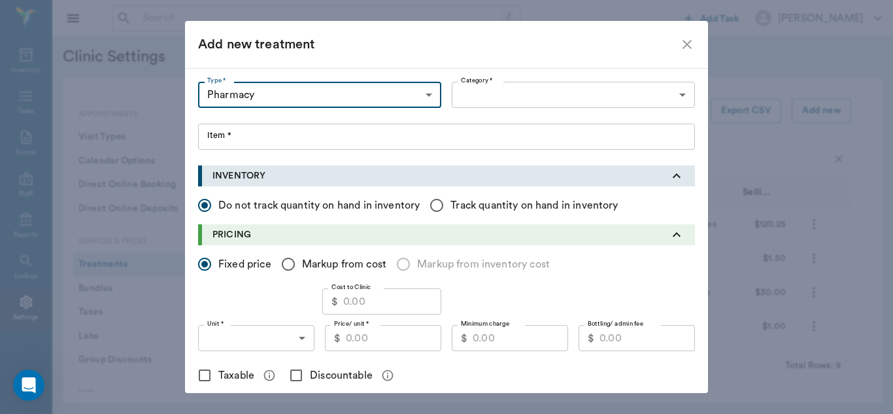
click at [680, 93] on body "/ ​ Add Task [PERSON_NAME] Nectar Messages Appts Labs Imaging Inventory Tasks F…" at bounding box center [446, 207] width 893 height 414
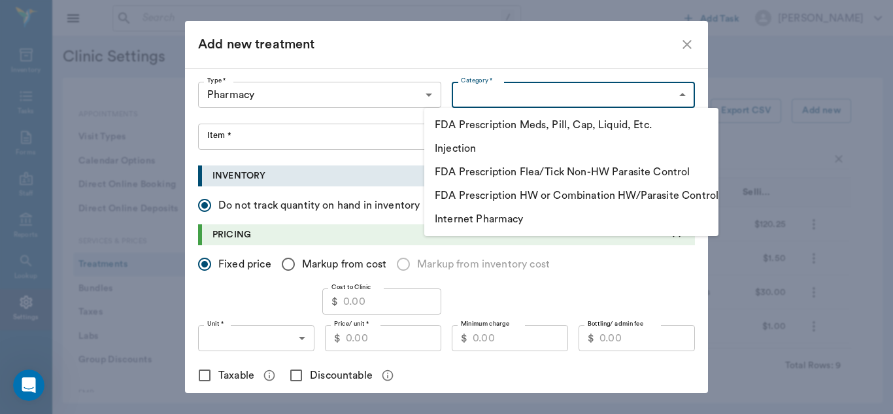
click at [536, 120] on li "FDA Prescription Meds, Pill, Cap, Liquid, Etc." at bounding box center [571, 125] width 294 height 24
type input "5105"
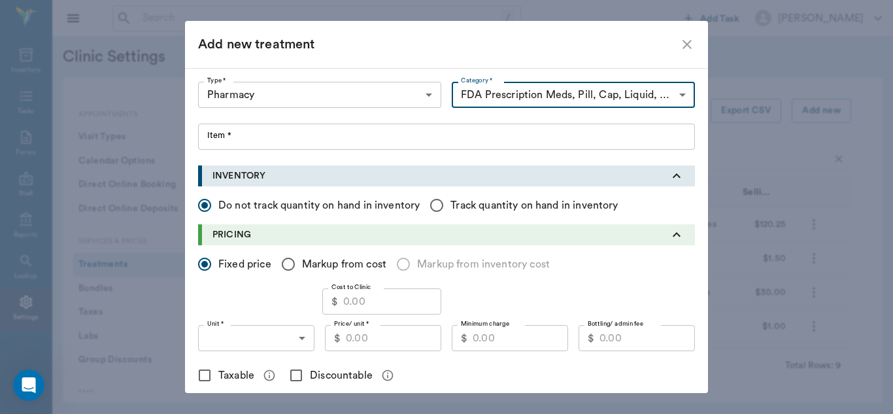
click at [211, 138] on input "Item *" at bounding box center [446, 137] width 497 height 26
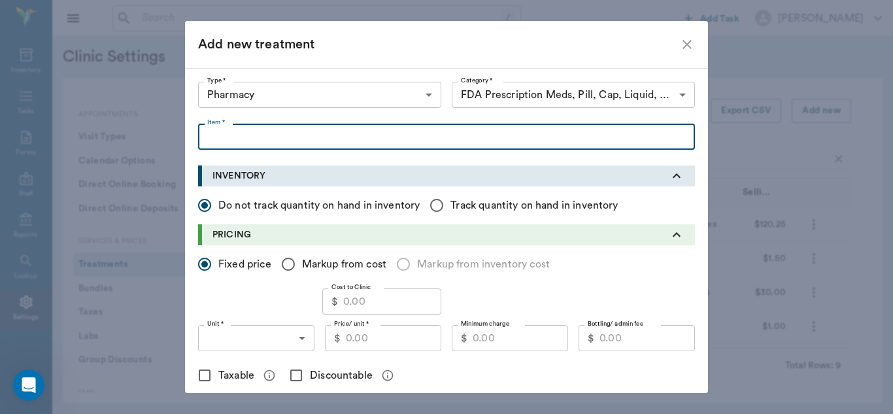
paste input "[MEDICAL_DATA] 100mg/ml 250ml Bottle"
click at [332, 137] on input "[MEDICAL_DATA] 100mg/ml 250ml Bottle" at bounding box center [446, 137] width 497 height 26
type input "[MEDICAL_DATA] 100mg/ml 100ml Bottle"
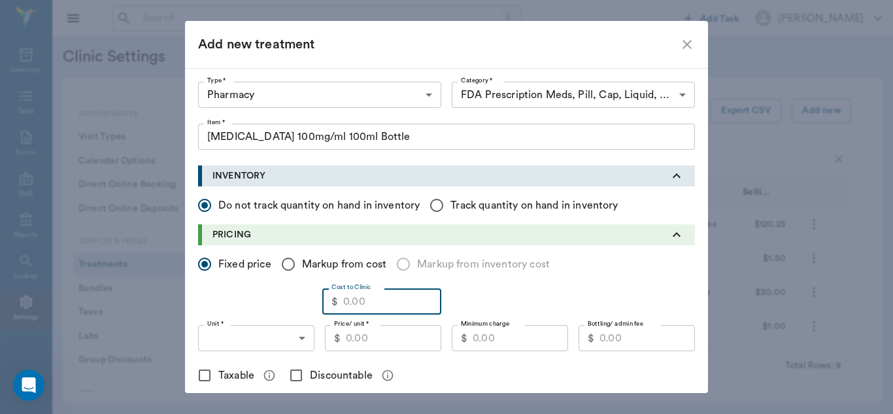
click at [355, 300] on input "Cost to Clinic" at bounding box center [392, 301] width 98 height 26
type input "43.11"
click at [291, 375] on input "Discountable" at bounding box center [296, 375] width 27 height 27
checkbox input "true"
click at [297, 337] on body "/ ​ Add Task [PERSON_NAME] Nectar Messages Appts Labs Imaging Inventory Tasks F…" at bounding box center [446, 207] width 893 height 414
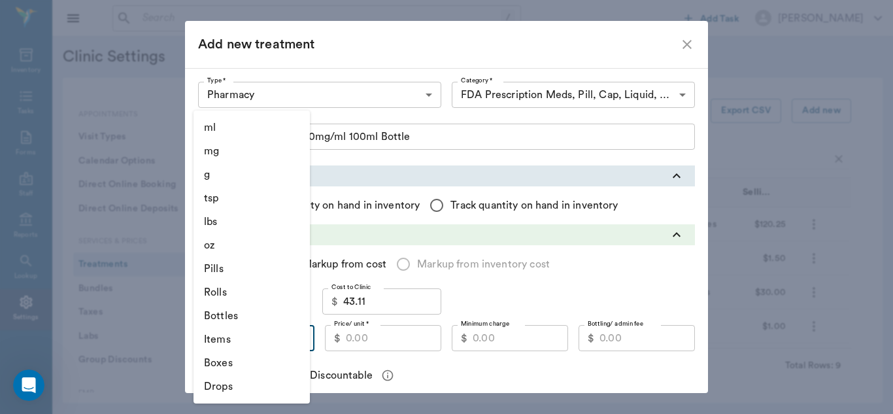
click at [235, 317] on li "Bottles" at bounding box center [252, 316] width 116 height 24
type input "BOTTLES"
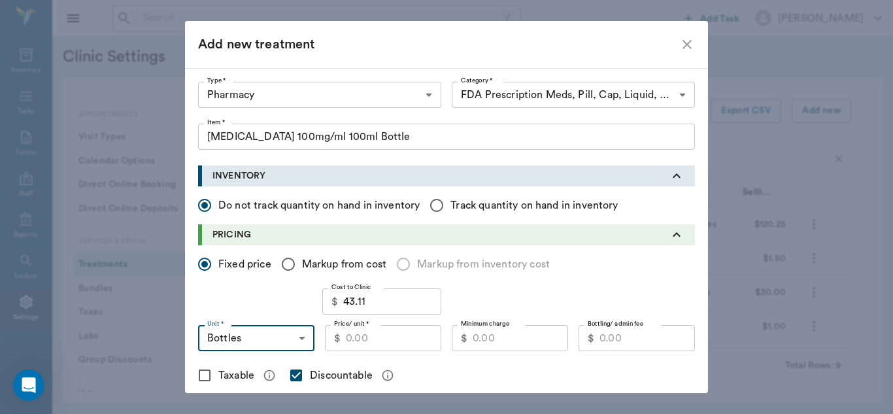
click at [361, 339] on input "Price/ unit *" at bounding box center [393, 338] width 95 height 26
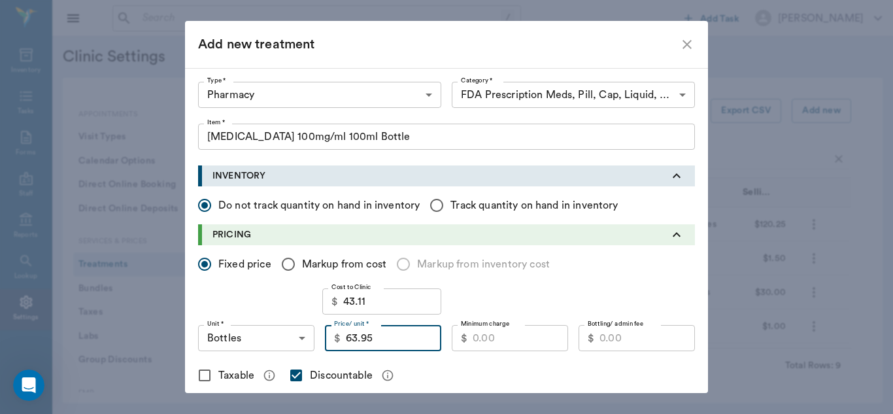
type input "63.95"
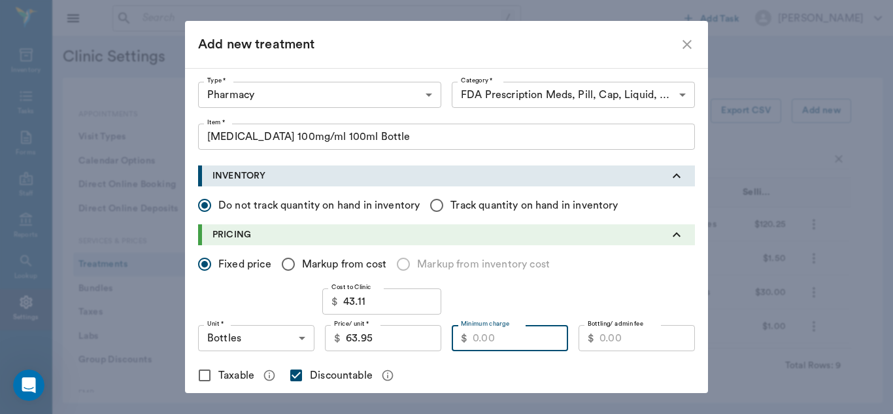
click at [506, 341] on input "Minimum charge" at bounding box center [520, 338] width 95 height 26
type input "51.95"
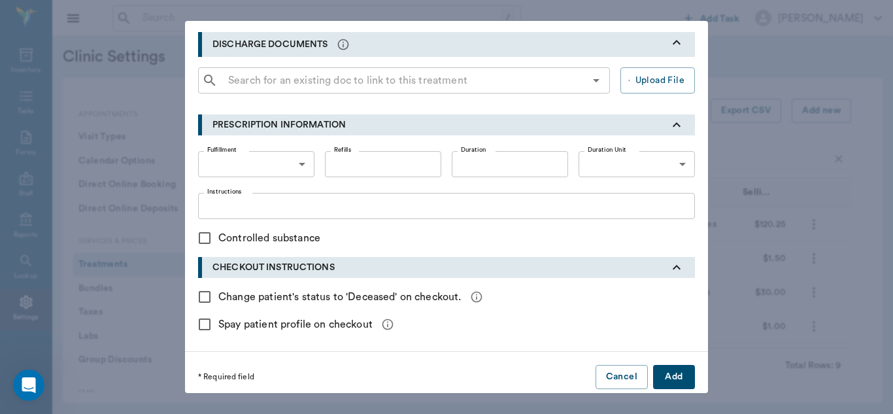
scroll to position [441, 0]
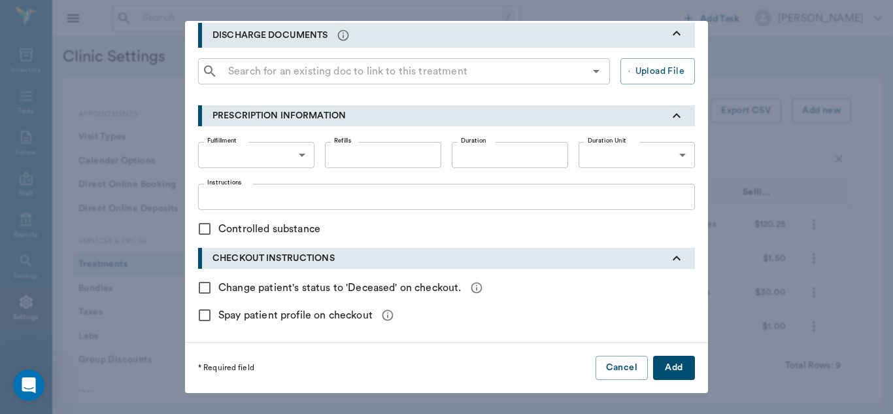
click at [678, 374] on button "Add" at bounding box center [674, 368] width 42 height 24
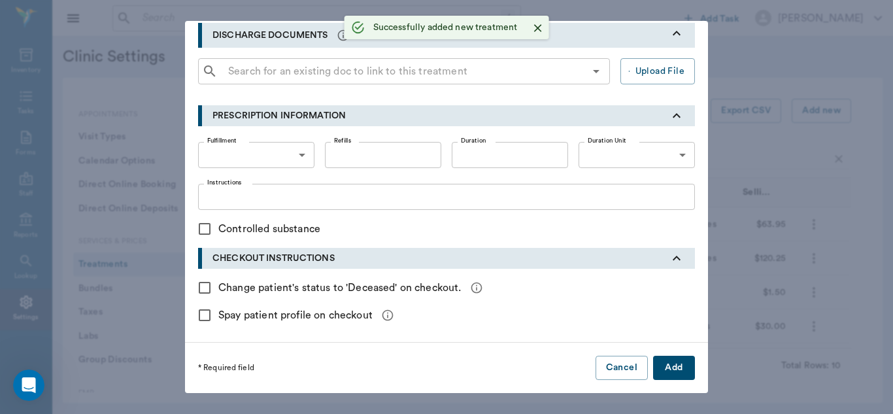
checkbox input "false"
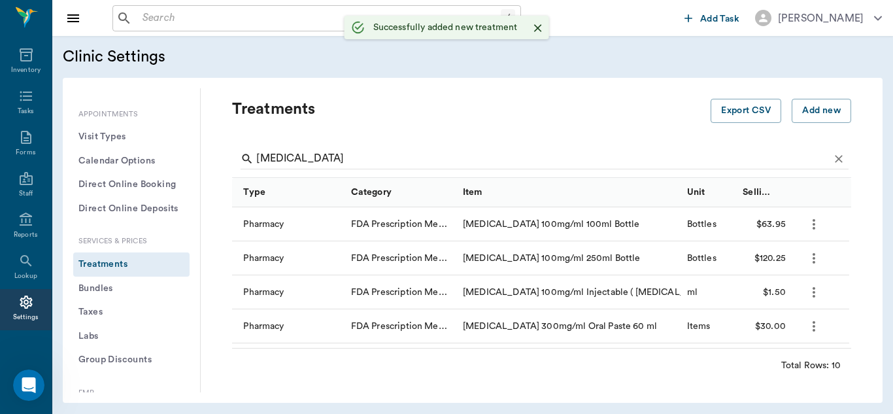
scroll to position [0, 0]
click at [323, 160] on input "[MEDICAL_DATA]" at bounding box center [542, 158] width 573 height 21
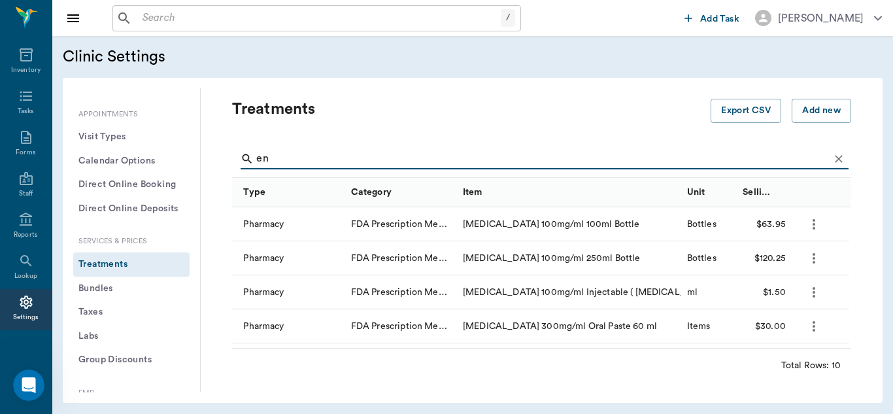
type input "e"
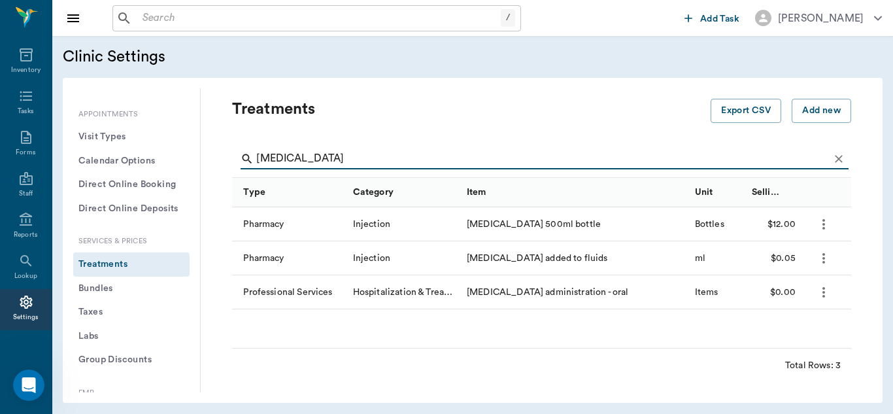
type input "[MEDICAL_DATA]"
click at [822, 224] on icon "more" at bounding box center [824, 224] width 16 height 16
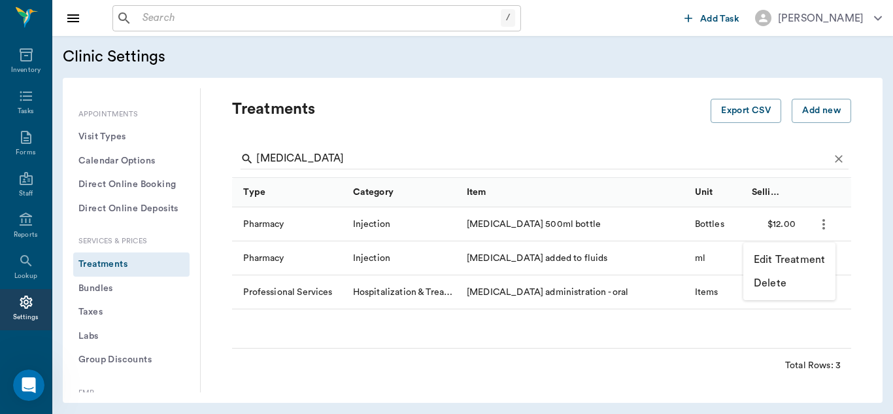
click at [803, 262] on p "Edit Treatment" at bounding box center [789, 260] width 71 height 16
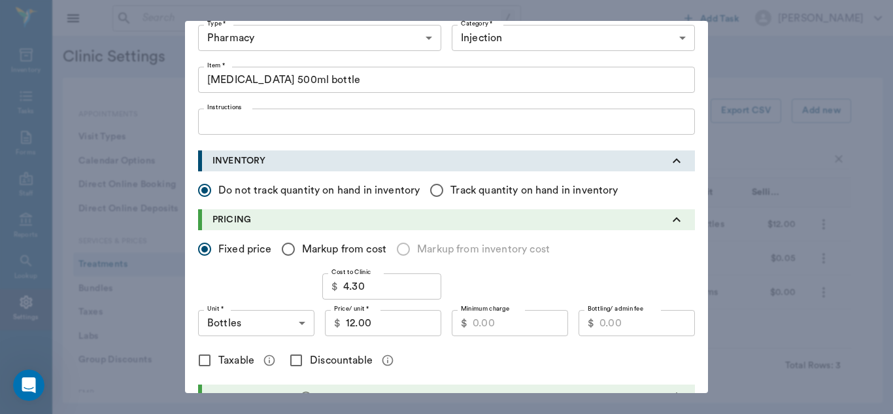
scroll to position [58, 0]
click at [385, 285] on input "4.30" at bounding box center [392, 285] width 98 height 26
type input "3.94"
click at [387, 322] on input "12.00" at bounding box center [393, 322] width 95 height 26
type input "6.95"
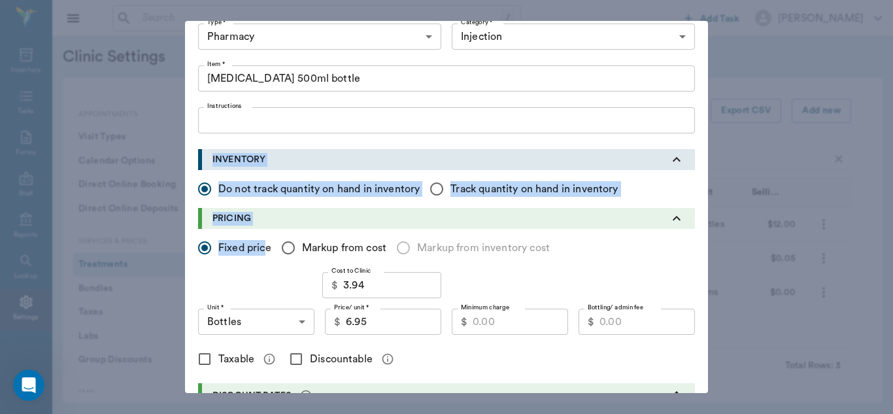
drag, startPoint x: 92, startPoint y: 156, endPoint x: 262, endPoint y: 268, distance: 204.4
click at [262, 268] on div "Edit treatment Type * Pharmacy 5100 Type * Category * Injection 5110 Category *…" at bounding box center [446, 207] width 893 height 414
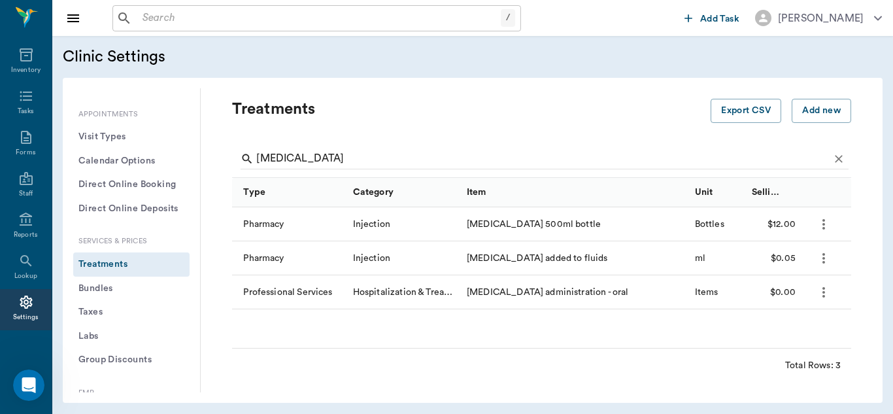
click at [822, 224] on icon "more" at bounding box center [824, 224] width 16 height 16
click at [801, 258] on p "Edit Treatment" at bounding box center [789, 260] width 71 height 16
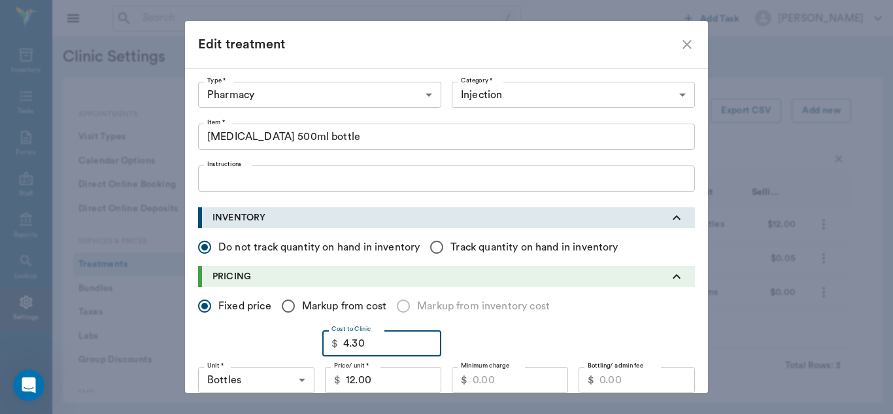
click at [406, 344] on input "4.30" at bounding box center [392, 343] width 98 height 26
type input "3.94"
click at [510, 337] on div "Cost to Clinic $ 3.94 Cost to Clinic" at bounding box center [446, 343] width 497 height 26
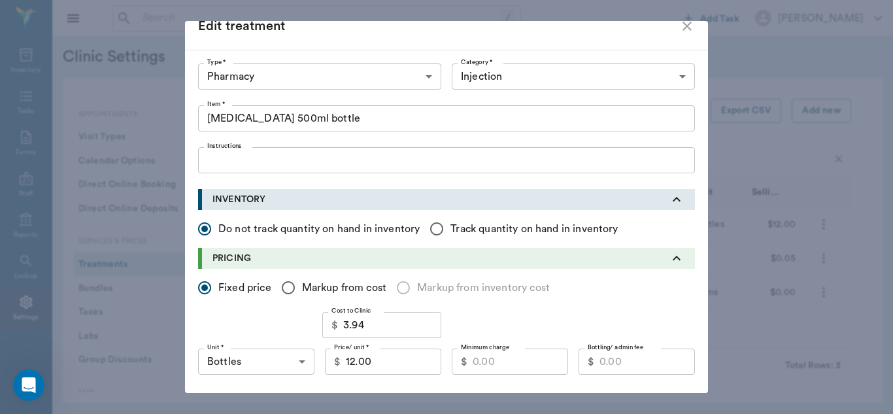
scroll to position [27, 0]
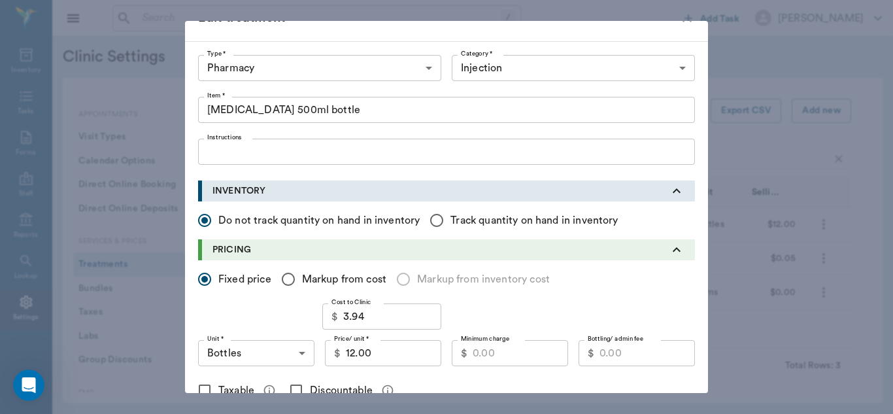
drag, startPoint x: 709, startPoint y: 176, endPoint x: 464, endPoint y: 130, distance: 249.6
click at [464, 130] on div "Type * Pharmacy 5100 Type * Category * Injection 5110 Category * Item * [MEDICA…" at bounding box center [446, 110] width 497 height 110
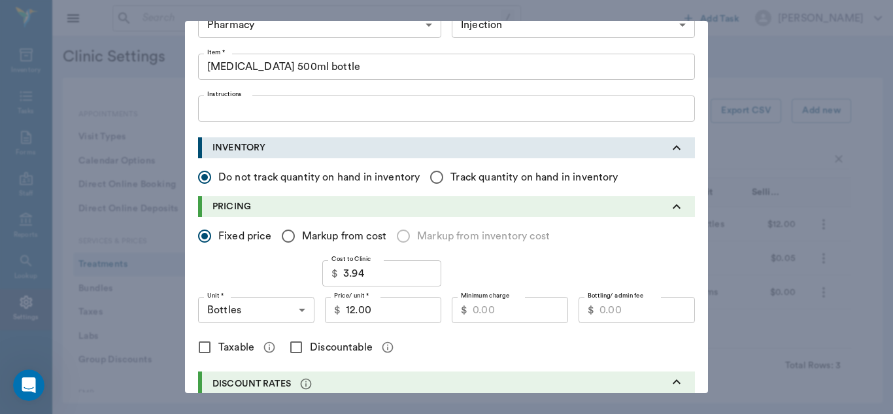
scroll to position [72, 0]
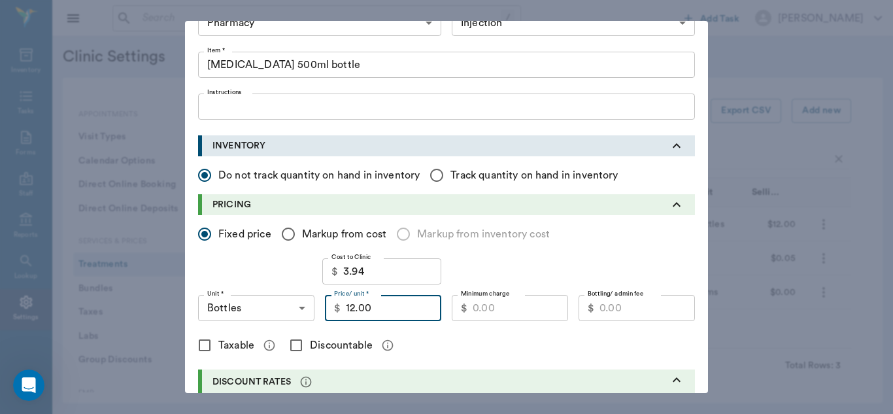
click at [372, 309] on input "12.00" at bounding box center [393, 308] width 95 height 26
type input "8.25"
click at [295, 345] on input "Discountable" at bounding box center [296, 345] width 27 height 27
checkbox input "true"
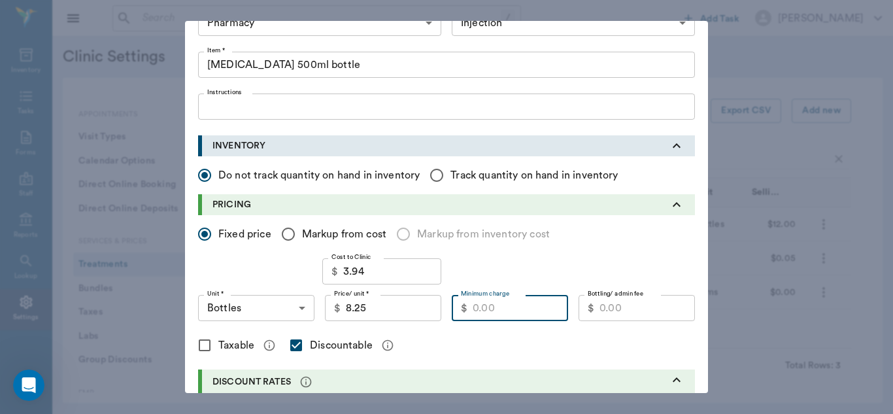
click at [528, 311] on input "Minimum charge" at bounding box center [520, 308] width 95 height 26
type input "5.10"
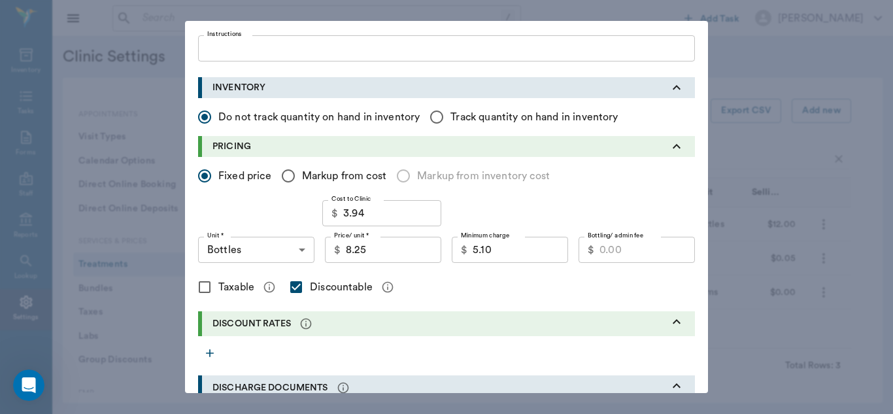
scroll to position [135, 0]
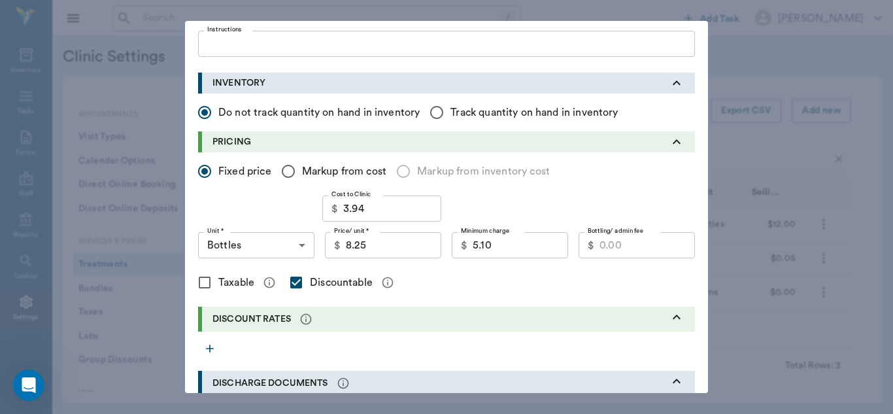
click at [364, 251] on input "8.25" at bounding box center [393, 245] width 95 height 26
type input "8.95"
click at [498, 251] on input "5.10" at bounding box center [520, 245] width 95 height 26
type input "5.25"
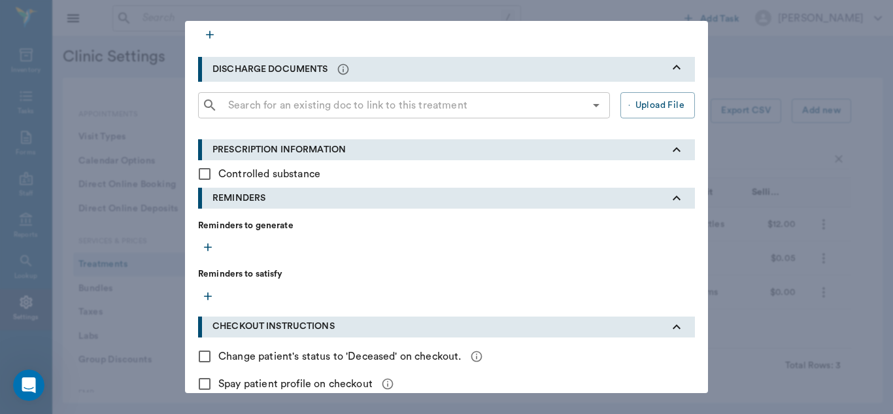
scroll to position [517, 0]
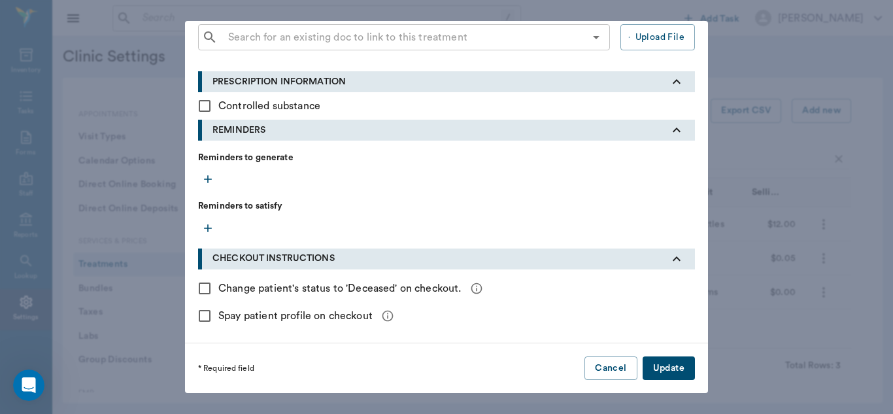
click at [663, 367] on button "Update" at bounding box center [669, 368] width 52 height 24
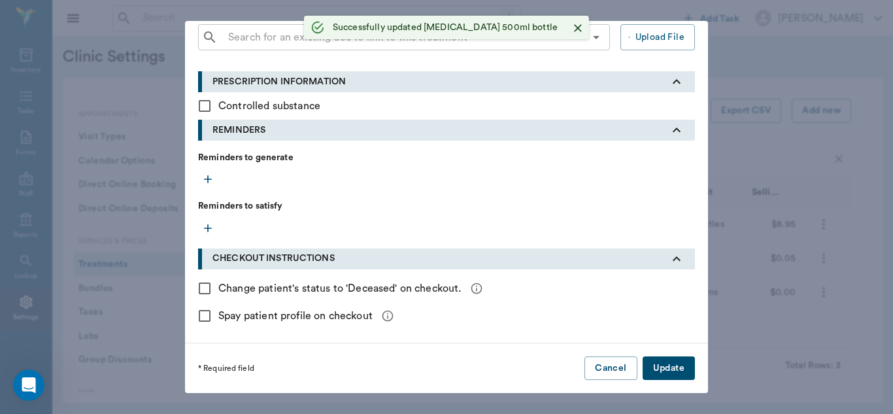
checkbox input "false"
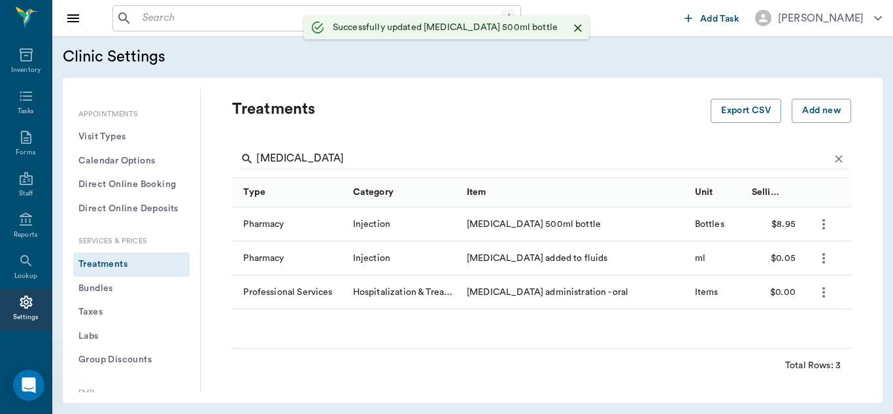
scroll to position [340, 0]
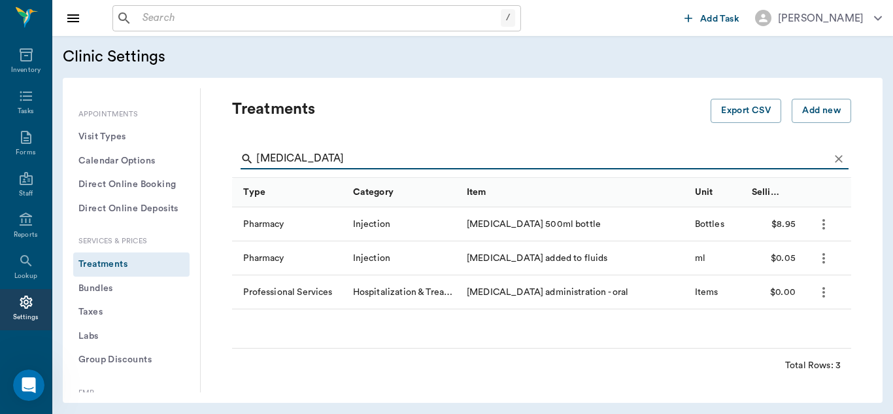
click at [315, 155] on input "[MEDICAL_DATA]" at bounding box center [542, 158] width 573 height 21
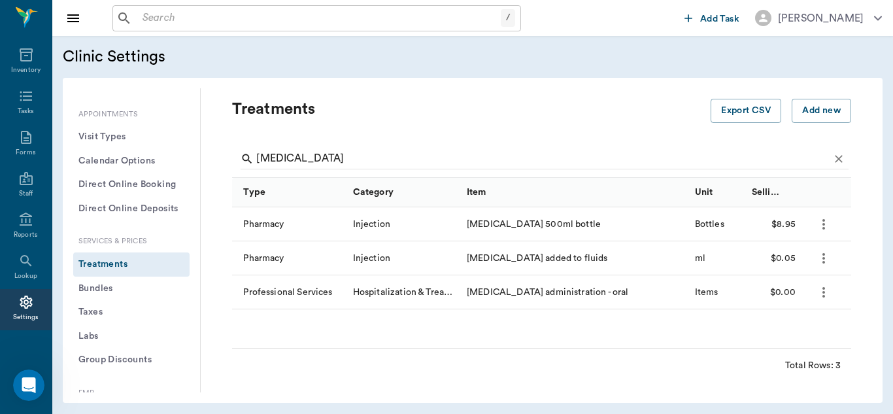
click at [826, 261] on icon "more" at bounding box center [824, 259] width 16 height 16
click at [795, 290] on p "Edit Treatment" at bounding box center [789, 294] width 71 height 16
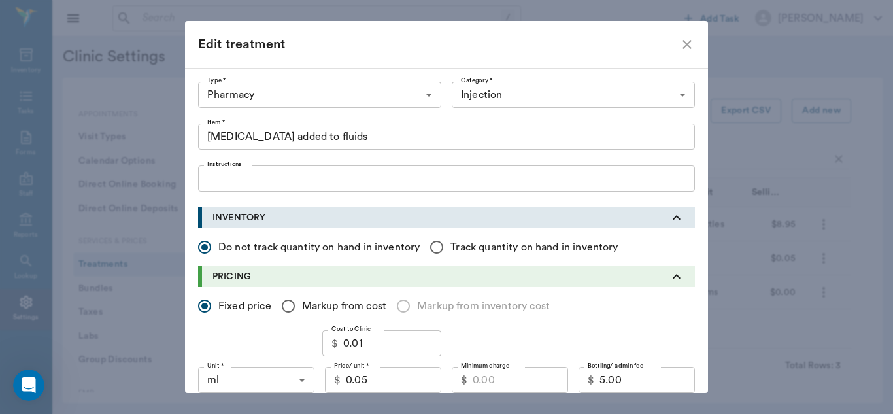
click at [394, 383] on input "0.05" at bounding box center [393, 380] width 95 height 26
type input "0.10"
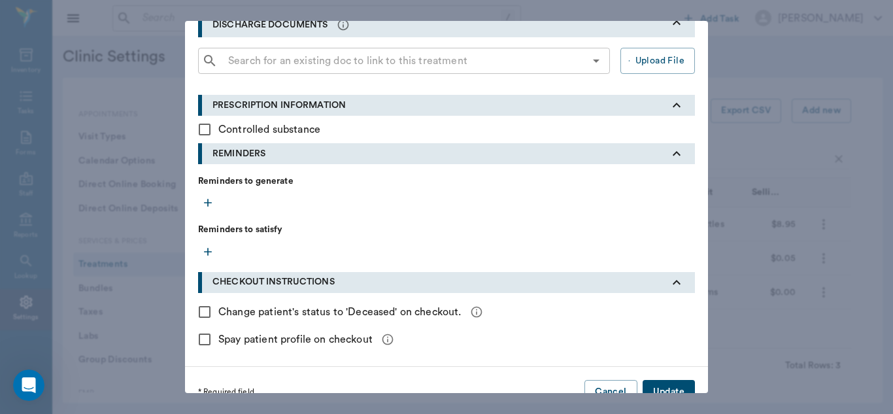
scroll to position [517, 0]
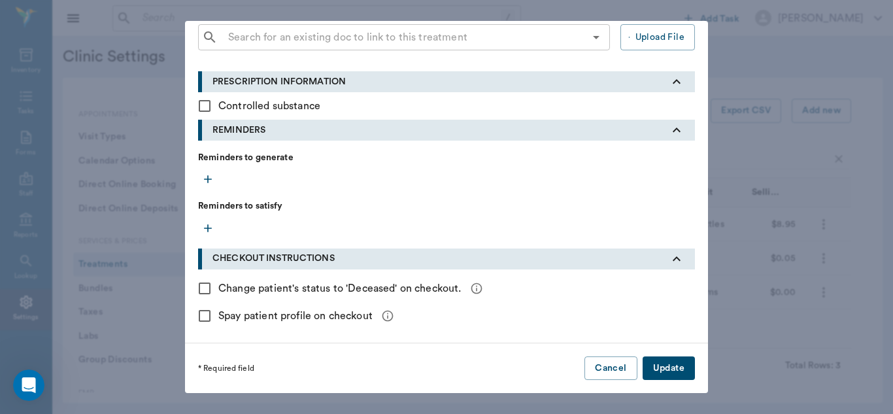
click at [666, 370] on button "Update" at bounding box center [669, 368] width 52 height 24
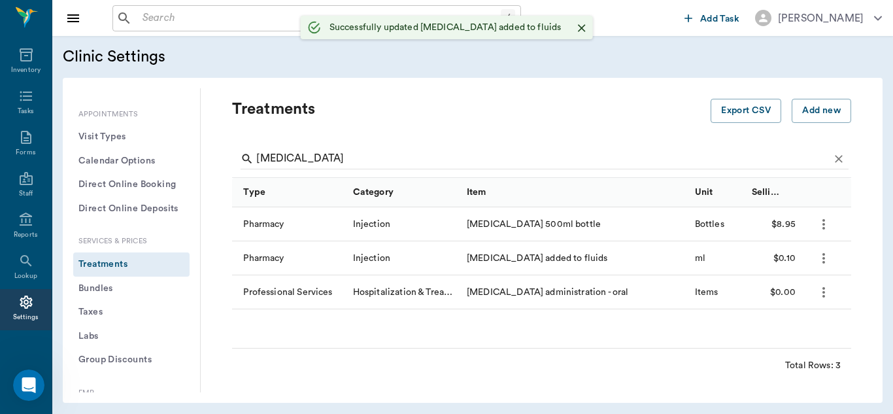
scroll to position [340, 0]
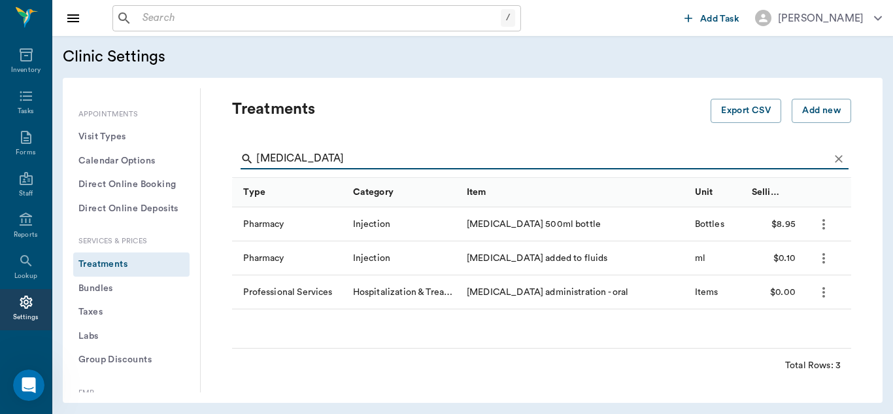
click at [323, 153] on input "[MEDICAL_DATA]" at bounding box center [542, 158] width 573 height 21
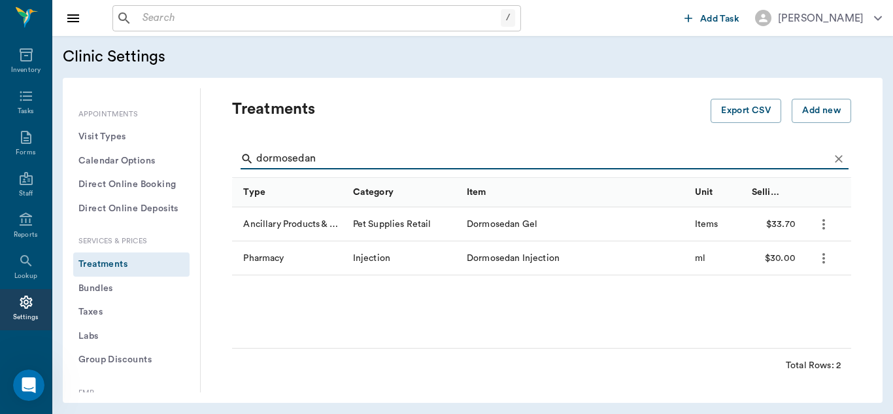
type input "dormosedan"
click at [825, 224] on icon "more" at bounding box center [824, 224] width 3 height 10
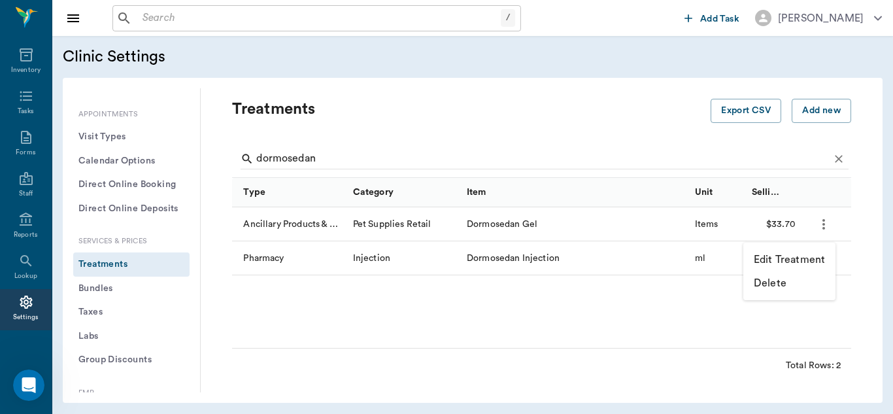
click at [787, 255] on p "Edit Treatment" at bounding box center [789, 260] width 71 height 16
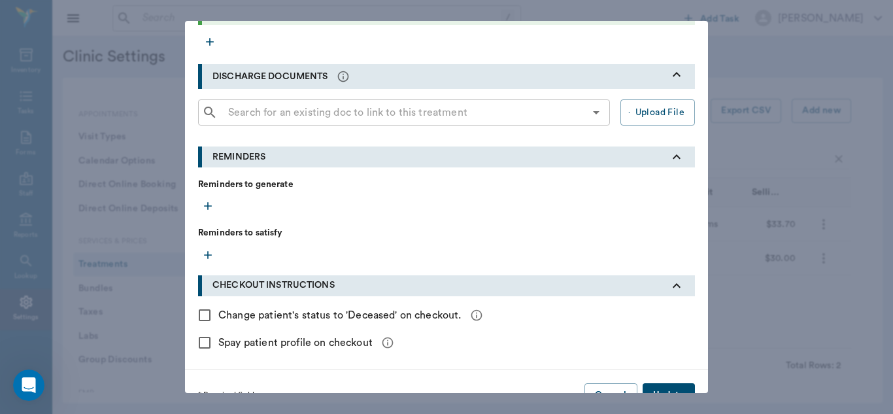
scroll to position [468, 0]
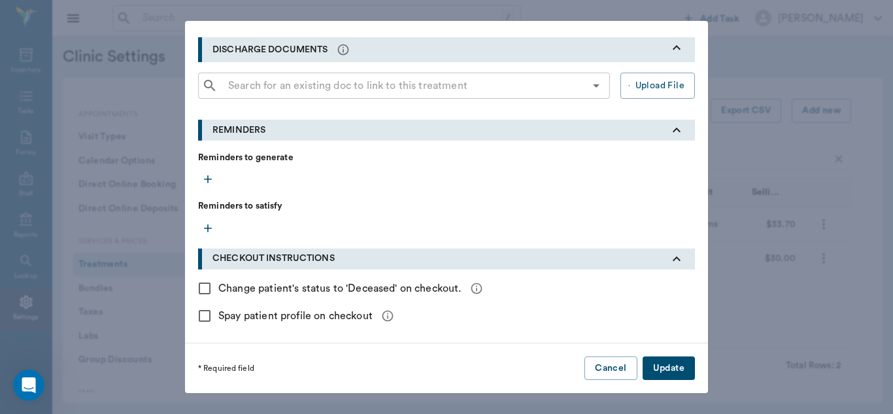
click at [665, 371] on button "Update" at bounding box center [669, 368] width 52 height 24
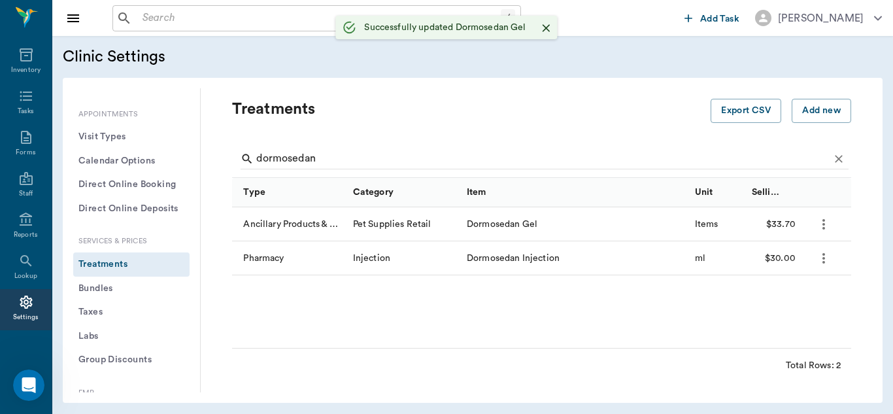
radio input "true"
checkbox input "false"
